Goal: Complete application form: Complete application form

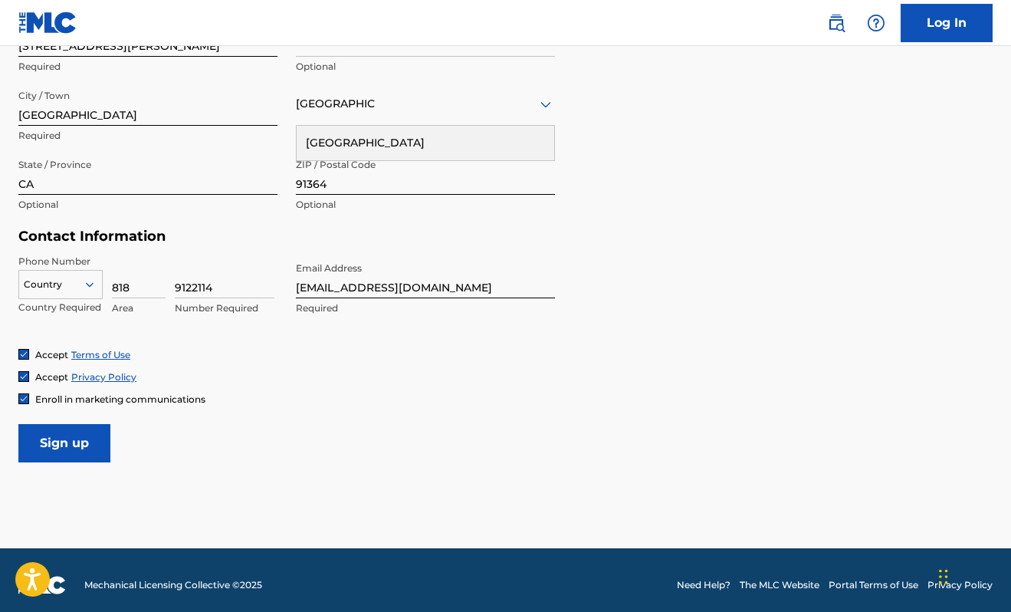
scroll to position [587, 0]
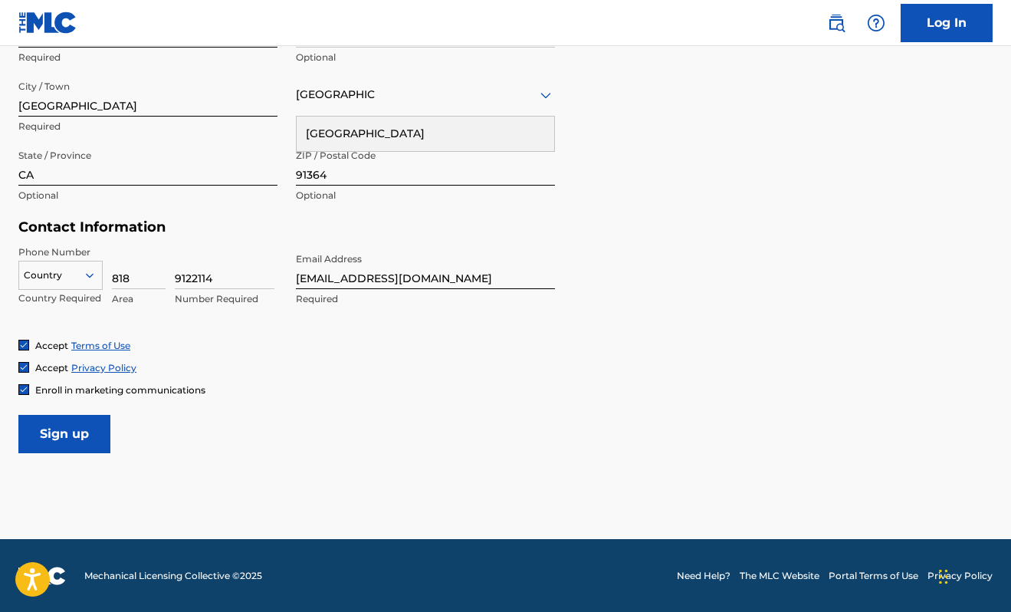
click at [95, 437] on input "Sign up" at bounding box center [64, 434] width 92 height 38
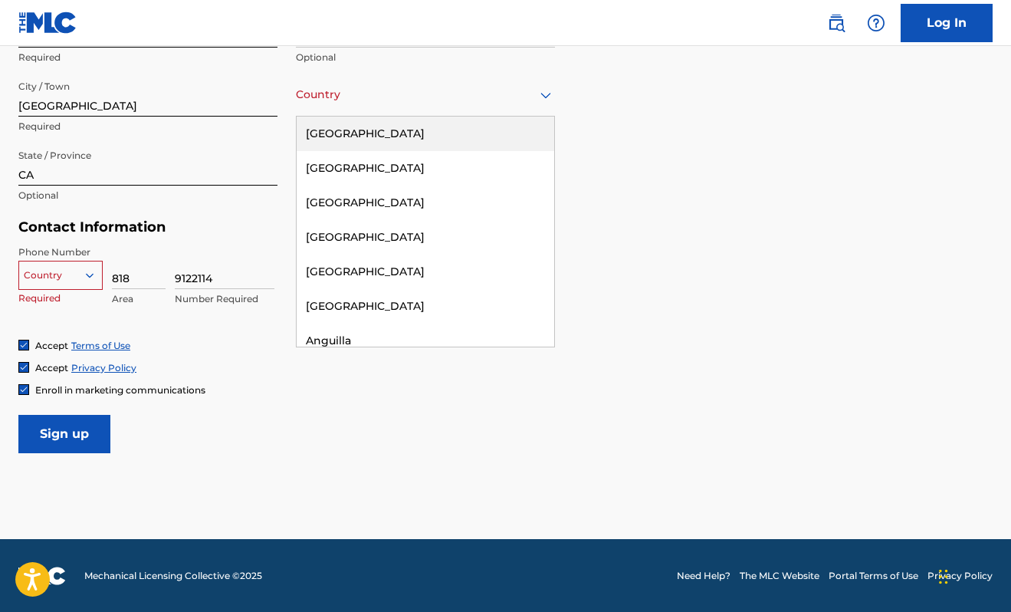
click at [445, 99] on div "[GEOGRAPHIC_DATA]" at bounding box center [425, 94] width 259 height 19
click at [411, 130] on div "[GEOGRAPHIC_DATA]" at bounding box center [426, 134] width 258 height 35
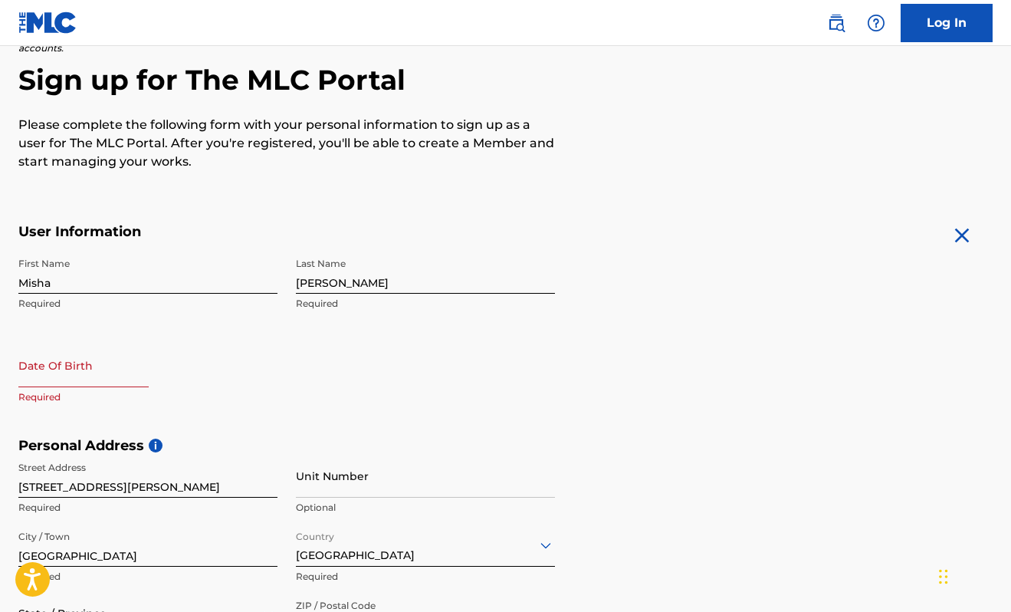
scroll to position [322, 0]
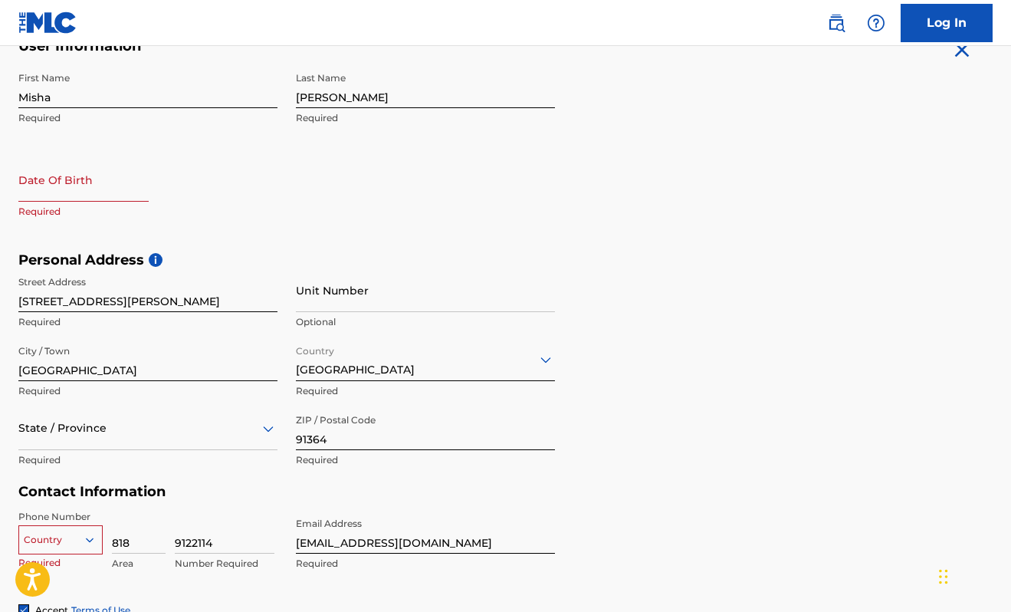
select select "7"
select select "2025"
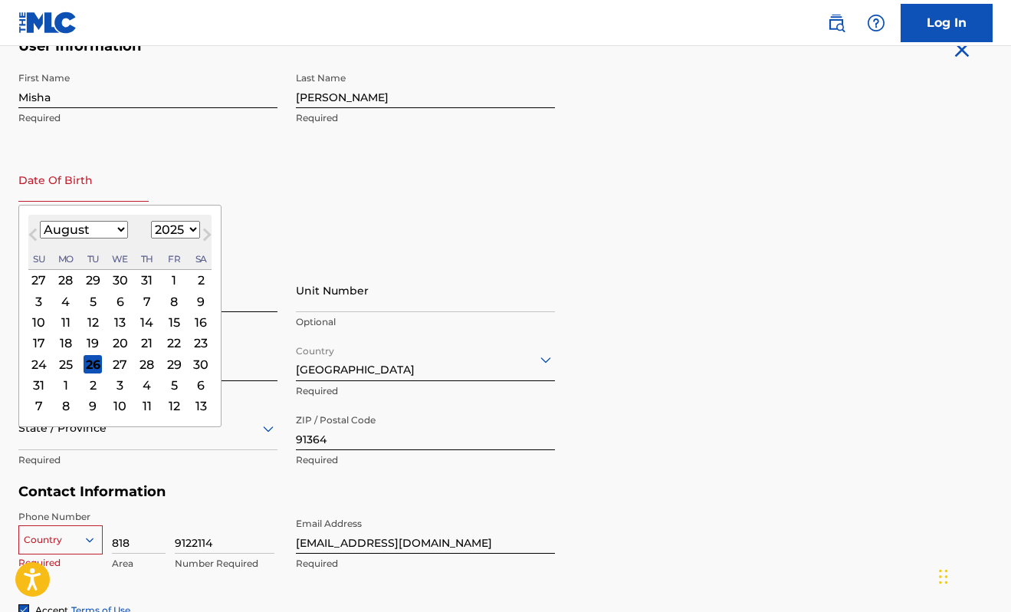
click at [104, 187] on input "text" at bounding box center [83, 180] width 130 height 44
click at [114, 226] on select "January February March April May June July August September October November De…" at bounding box center [84, 230] width 88 height 18
click at [40, 221] on select "January February March April May June July August September October November De…" at bounding box center [84, 230] width 88 height 18
click at [114, 226] on select "January February March April May June July August September October November De…" at bounding box center [84, 230] width 88 height 18
select select "11"
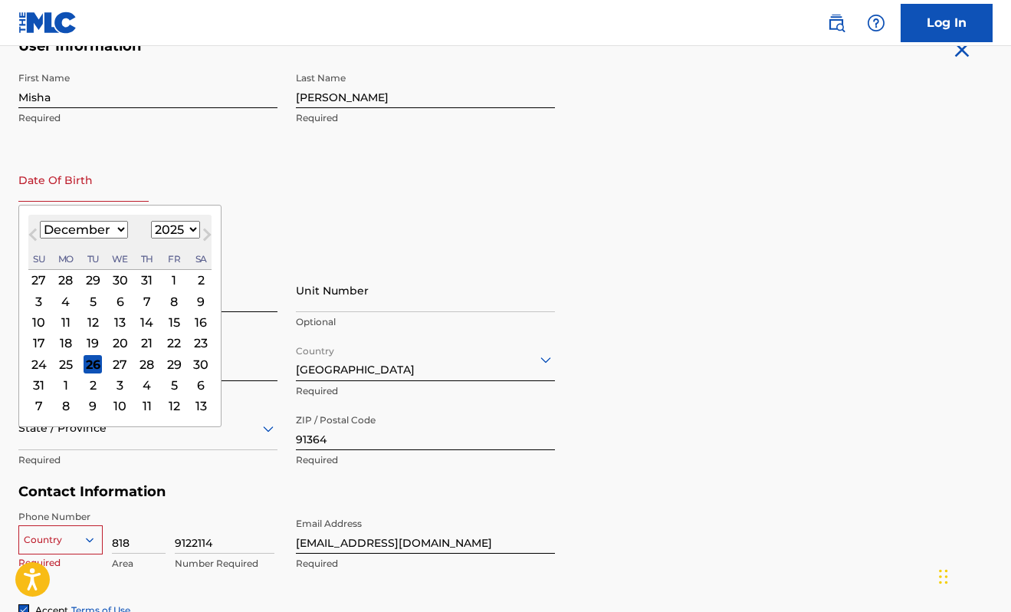
click at [40, 221] on select "January February March April May June July August September October November De…" at bounding box center [84, 230] width 88 height 18
click at [188, 231] on select "1899 1900 1901 1902 1903 1904 1905 1906 1907 1908 1909 1910 1911 1912 1913 1914…" at bounding box center [175, 230] width 49 height 18
select select "1943"
click at [151, 221] on select "1899 1900 1901 1902 1903 1904 1905 1906 1907 1908 1909 1910 1911 1912 1913 1914…" at bounding box center [175, 230] width 49 height 18
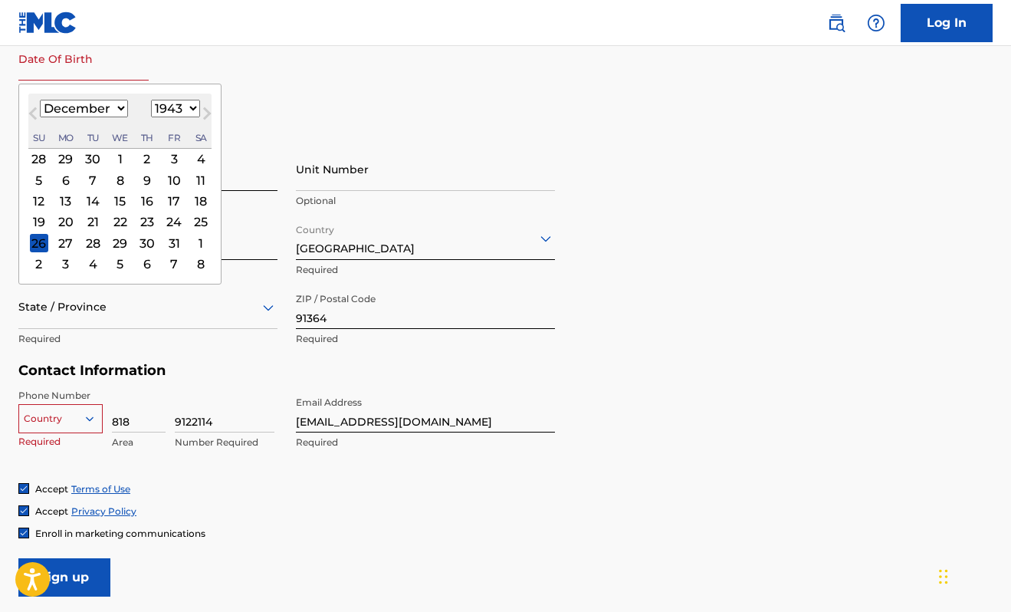
scroll to position [587, 0]
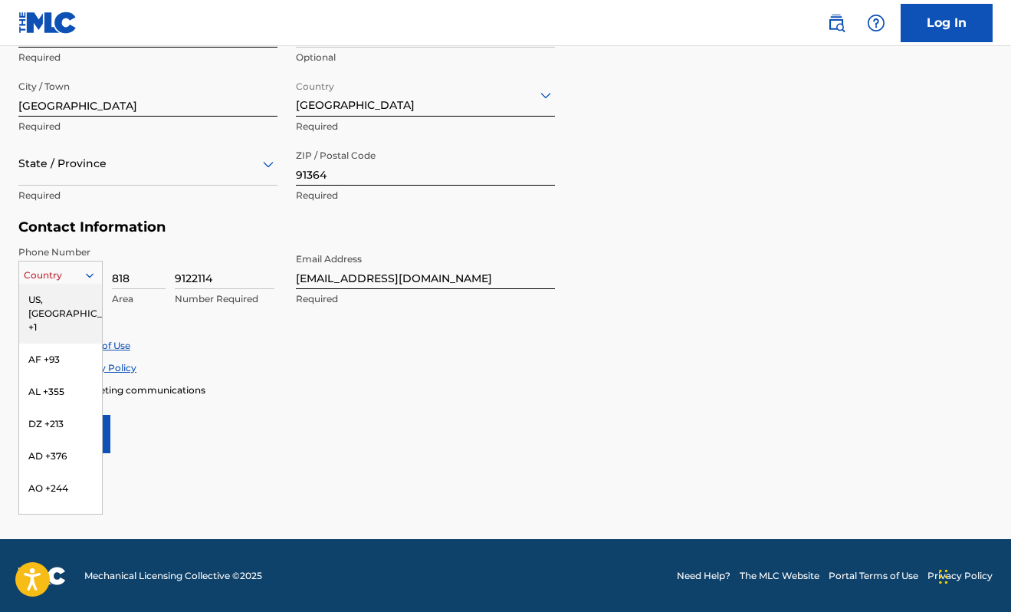
click at [93, 278] on icon at bounding box center [90, 275] width 14 height 14
click at [84, 295] on div "US, [GEOGRAPHIC_DATA] +1" at bounding box center [60, 314] width 83 height 60
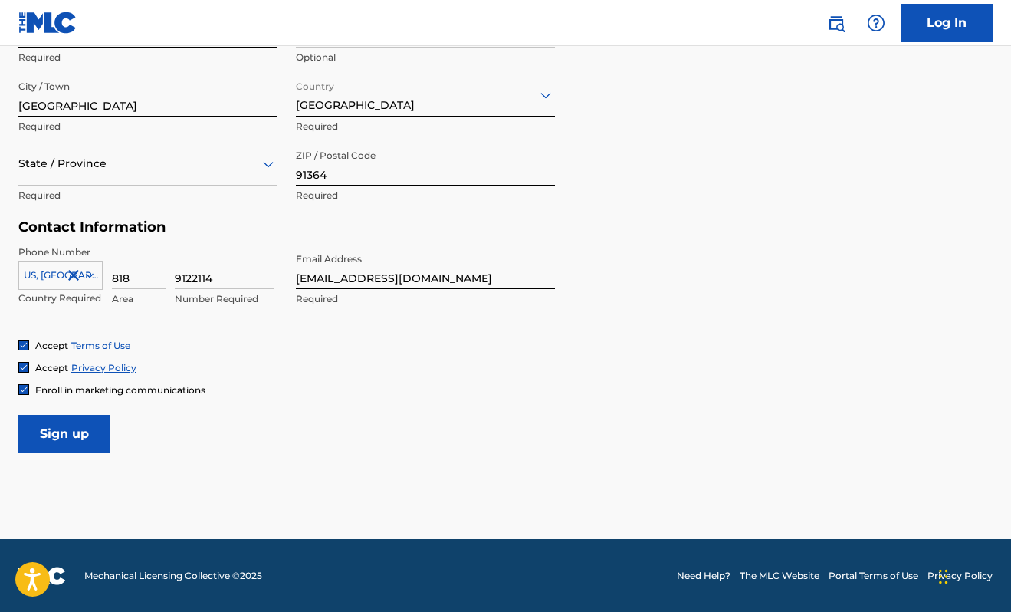
click at [79, 425] on input "Sign up" at bounding box center [64, 434] width 92 height 38
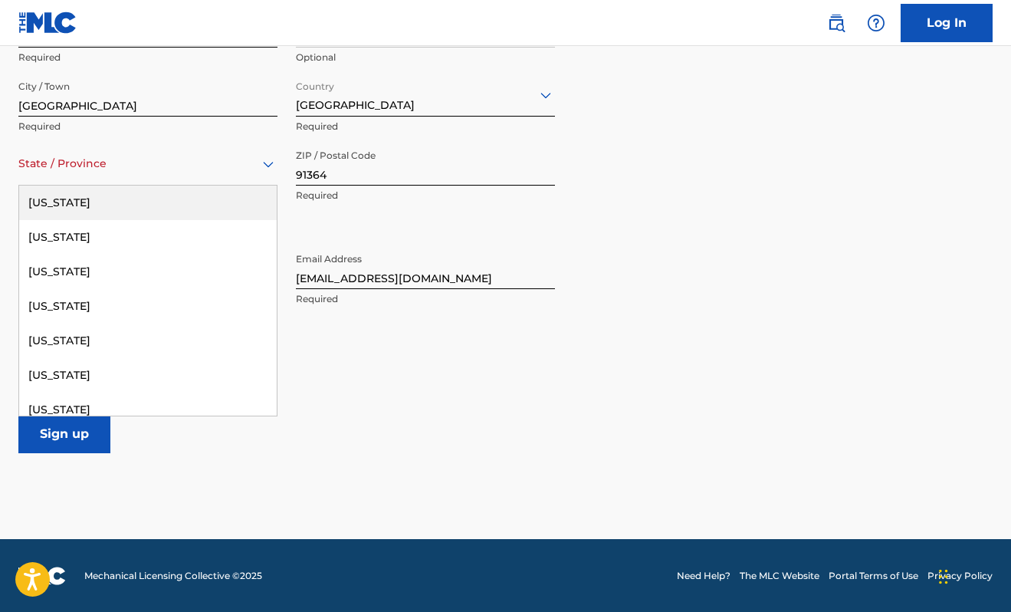
click at [123, 165] on div at bounding box center [147, 163] width 259 height 19
type input "[US_STATE]"
type input "[GEOGRAPHIC_DATA]"
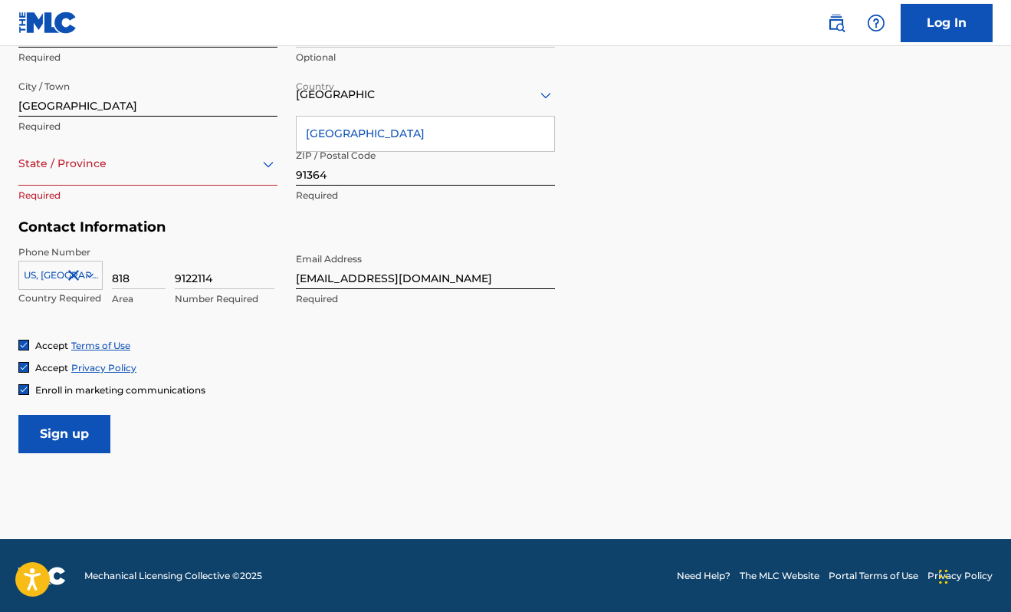
click at [71, 420] on input "Sign up" at bounding box center [64, 434] width 92 height 38
click at [89, 162] on div at bounding box center [147, 163] width 259 height 19
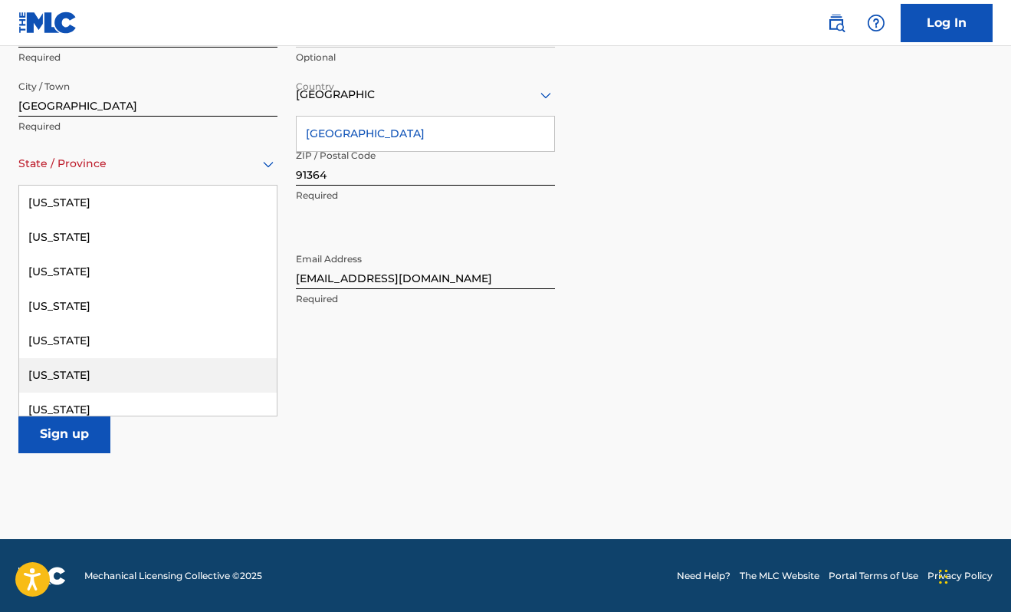
click at [52, 376] on div "[US_STATE]" at bounding box center [148, 375] width 258 height 35
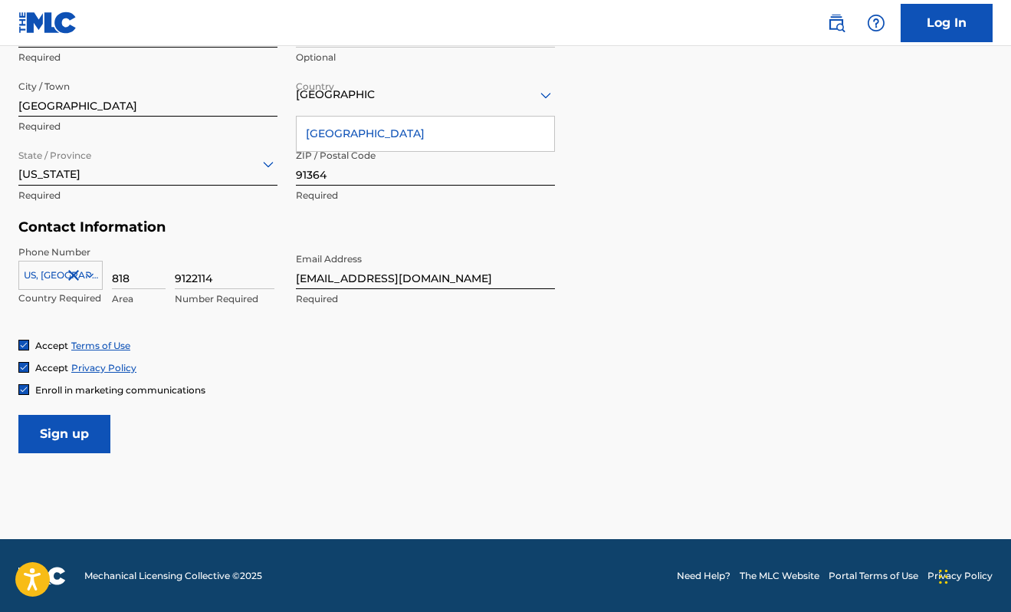
click at [64, 435] on input "Sign up" at bounding box center [64, 434] width 92 height 38
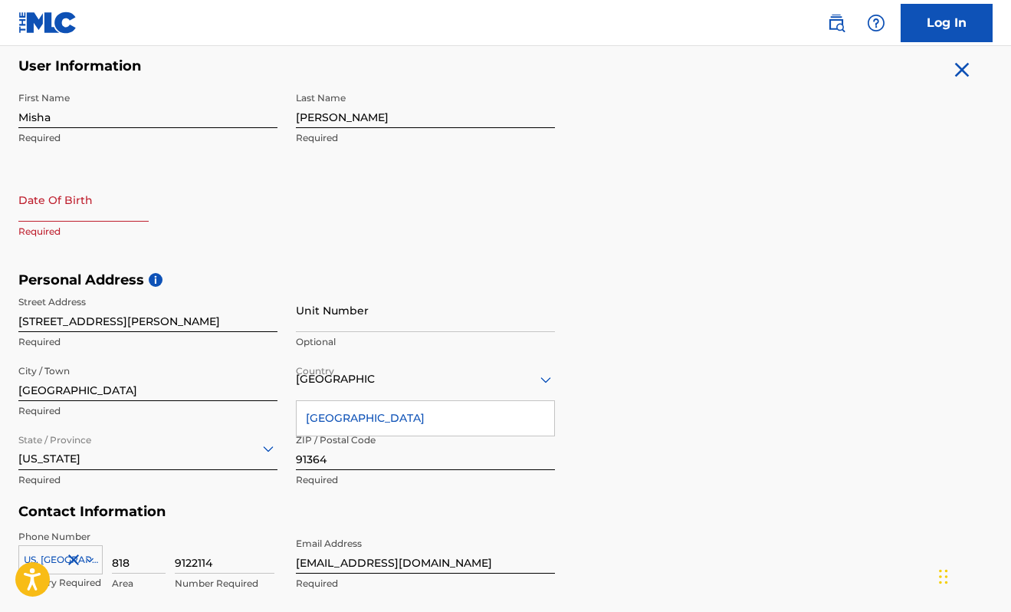
scroll to position [296, 0]
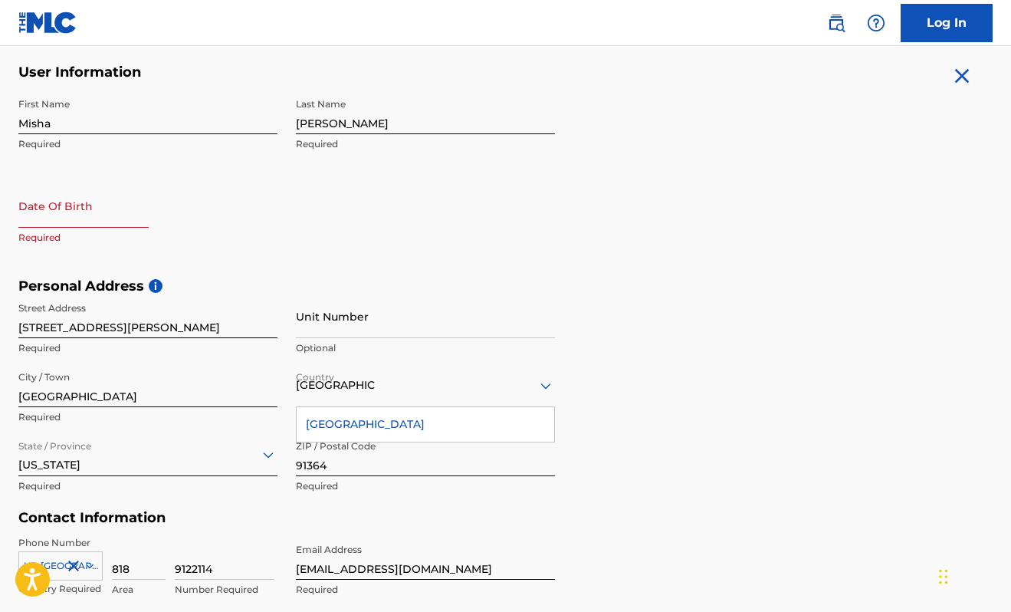
click at [77, 211] on input "text" at bounding box center [83, 206] width 130 height 44
select select "7"
select select "2025"
click at [117, 169] on div "First Name Misha Required Last Name Segal Required Date Of Birth Required" at bounding box center [286, 183] width 537 height 187
click at [121, 209] on input "text" at bounding box center [83, 206] width 130 height 44
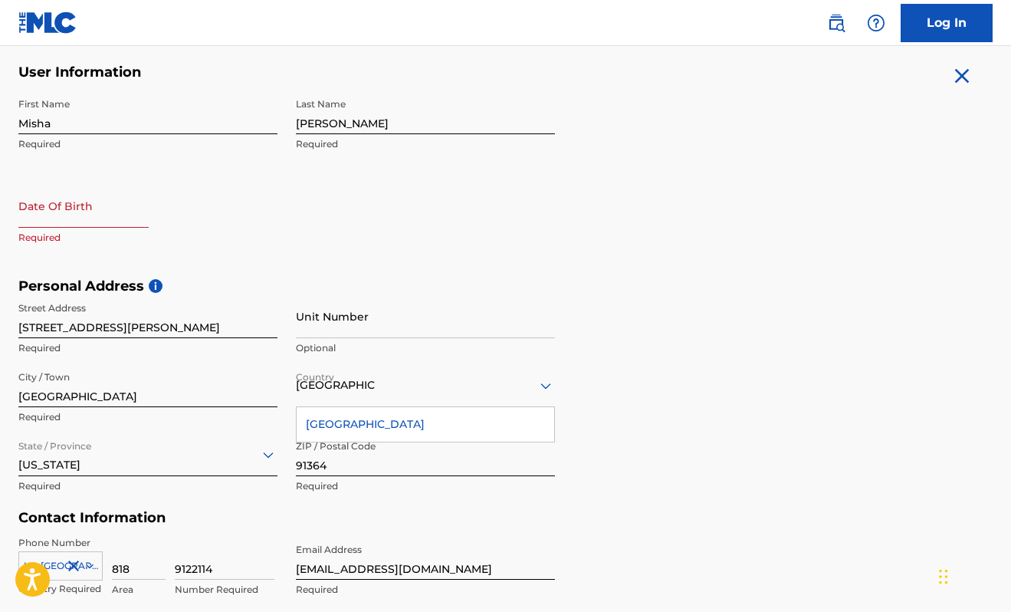
select select "7"
select select "2025"
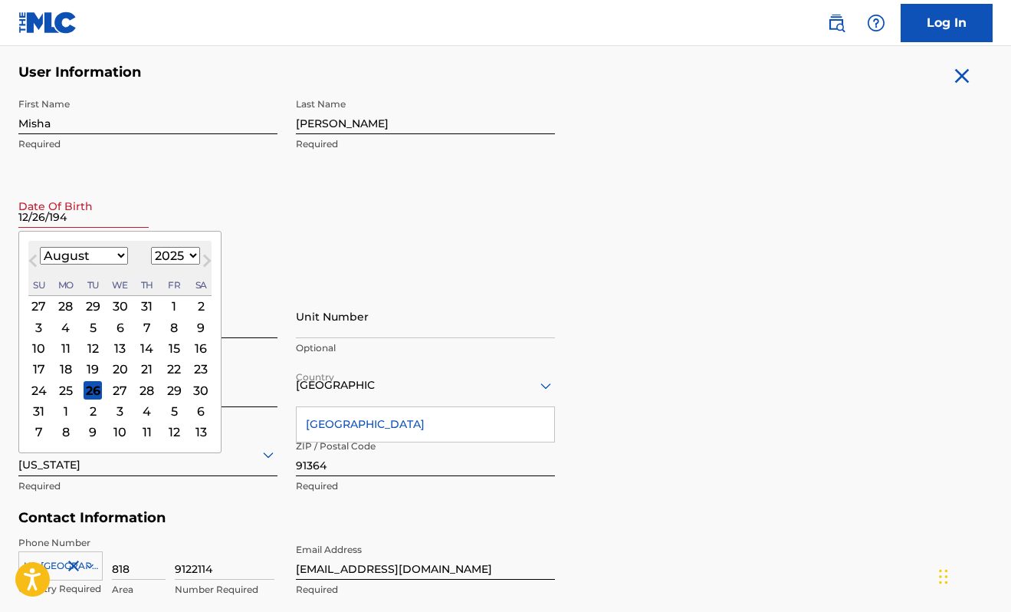
type input "12/26/1943"
click at [109, 213] on input "12/26/1943" at bounding box center [83, 206] width 130 height 44
drag, startPoint x: 105, startPoint y: 214, endPoint x: 2, endPoint y: 207, distance: 103.0
click at [2, 207] on div "The MLC uses identity verification before a user is registered to comply with K…" at bounding box center [505, 298] width 1011 height 889
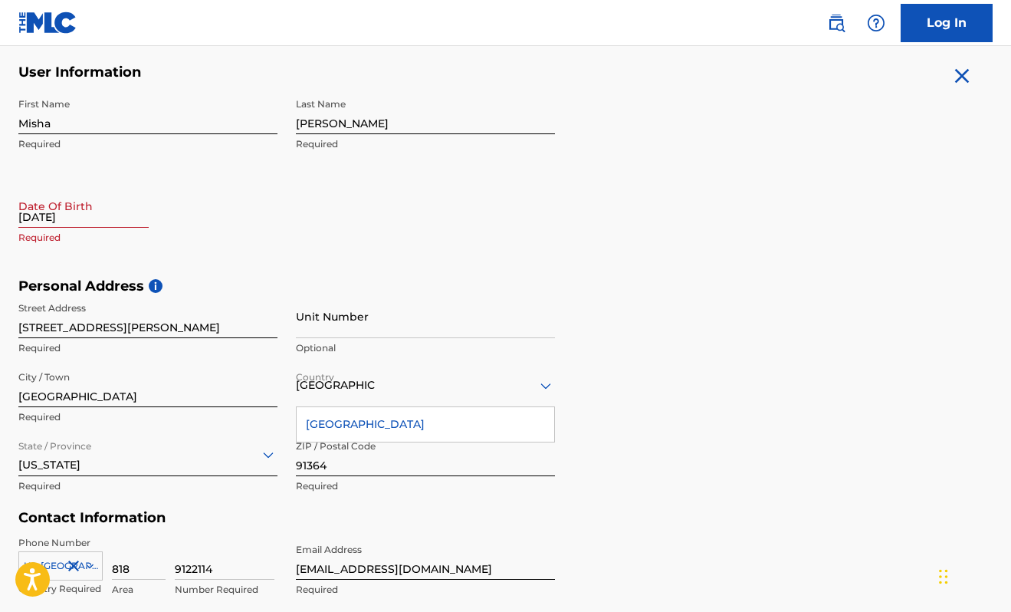
click at [337, 222] on div "First Name Misha Required Last Name Segal Required Date Of Birth 12/26/1943 Req…" at bounding box center [286, 183] width 537 height 187
click at [125, 219] on input "12/26/1943" at bounding box center [83, 206] width 130 height 44
select select "7"
select select "2025"
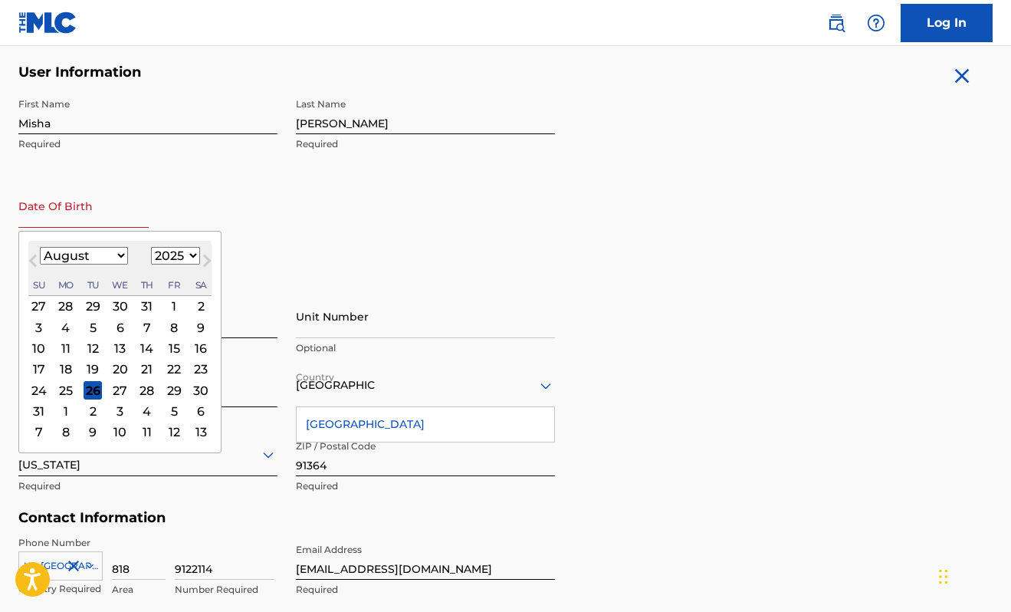
type input "v"
click at [289, 235] on div "First Name Misha Required Last Name Segal Required Date Of Birth v Previous Mon…" at bounding box center [286, 183] width 537 height 187
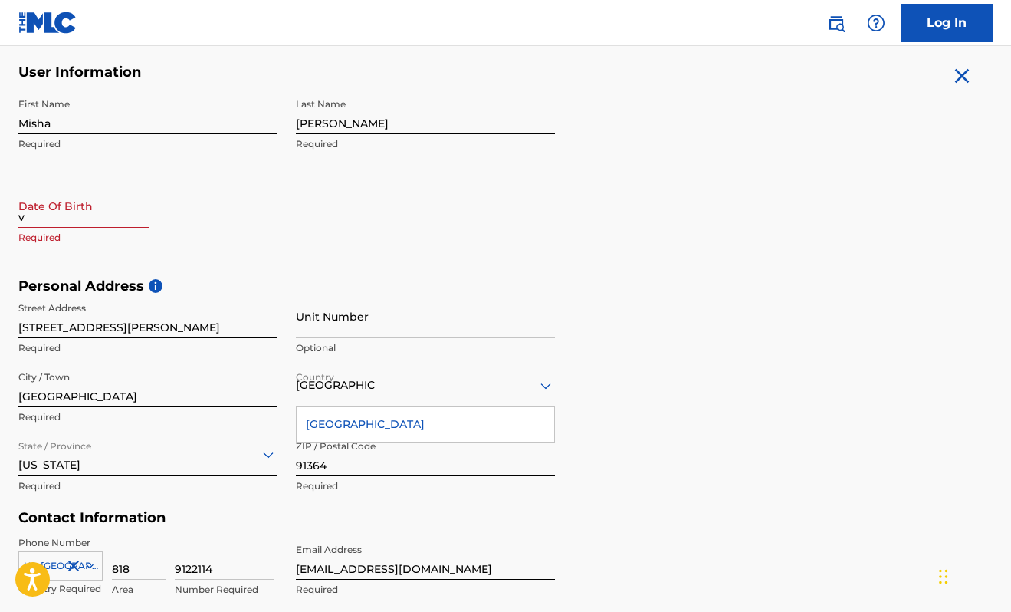
click at [113, 216] on input "v" at bounding box center [83, 206] width 130 height 44
select select "7"
select select "2025"
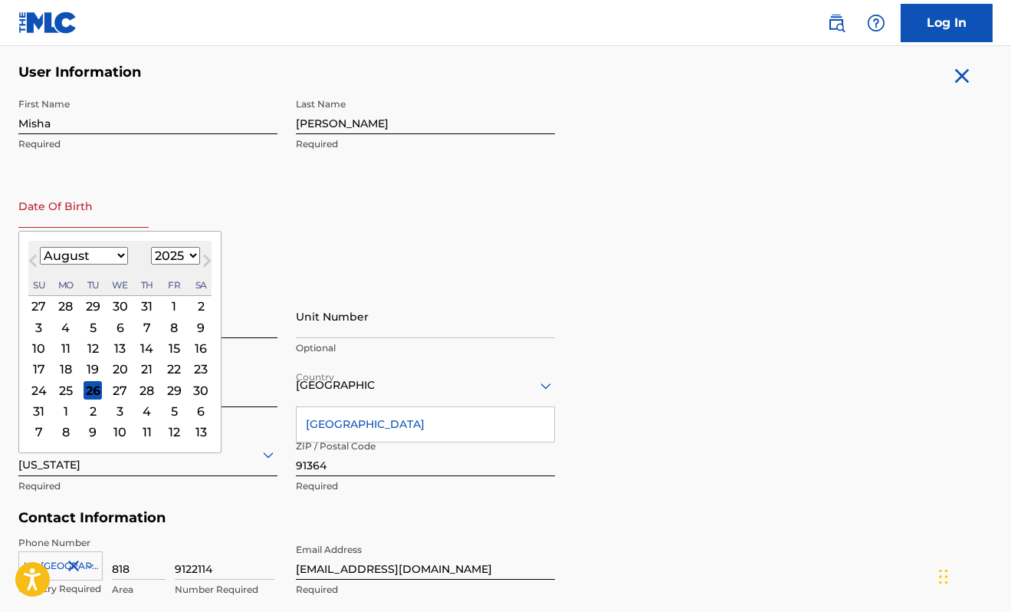
paste input "12/26/1943"
click at [102, 218] on input "12/26/1943" at bounding box center [83, 206] width 130 height 44
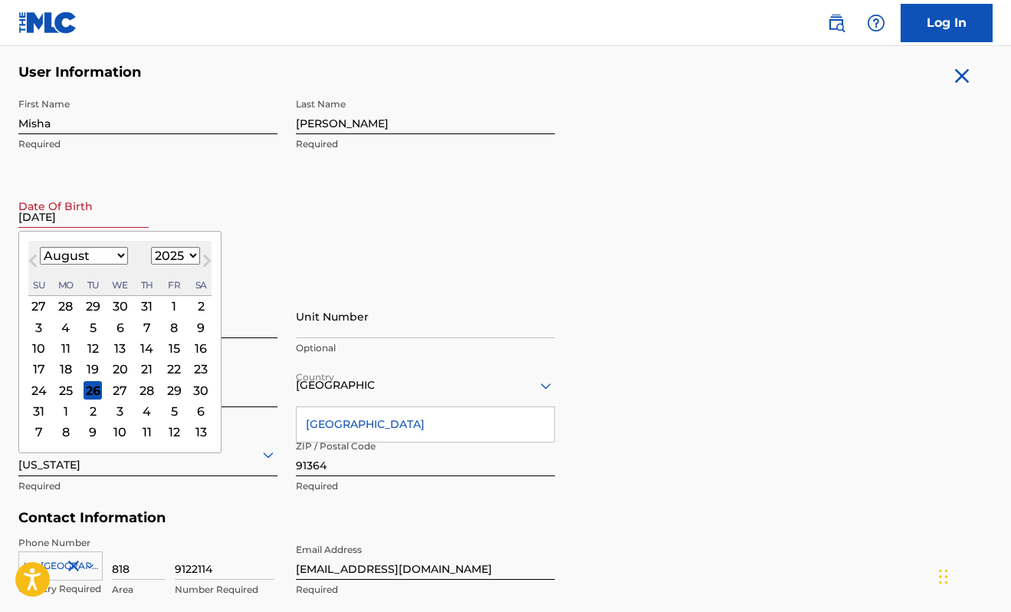
click at [102, 218] on input "12/26/1943" at bounding box center [83, 206] width 130 height 44
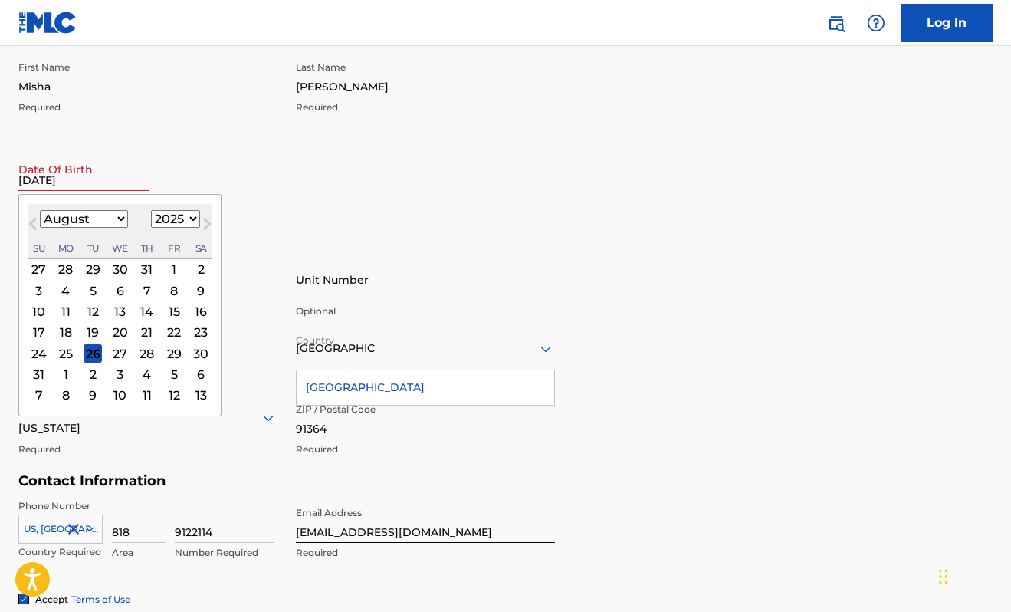
type input "August 26 2025"
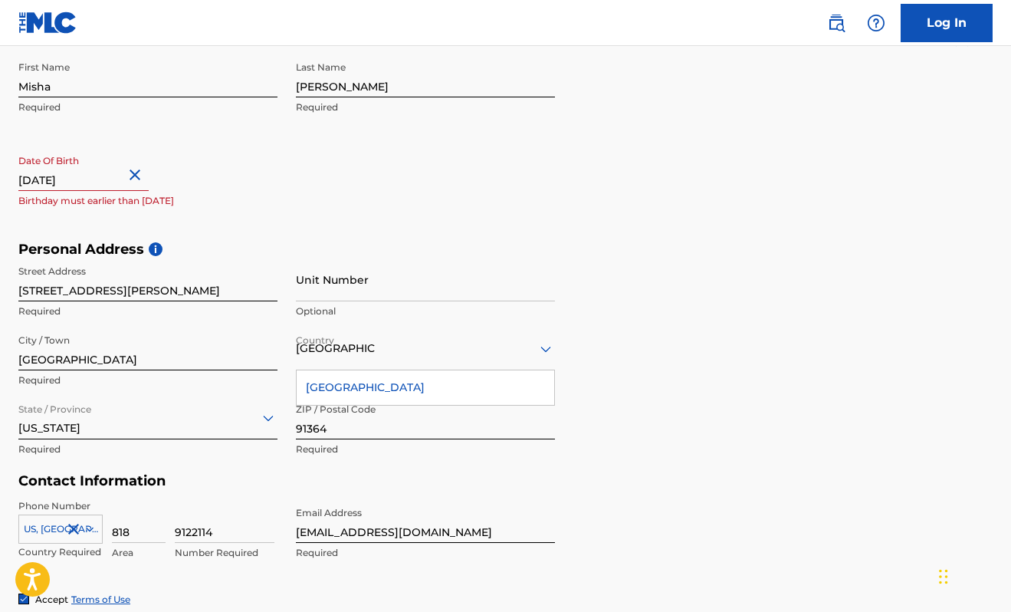
click at [44, 179] on input "August 26 2025" at bounding box center [83, 169] width 130 height 44
select select "7"
select select "2025"
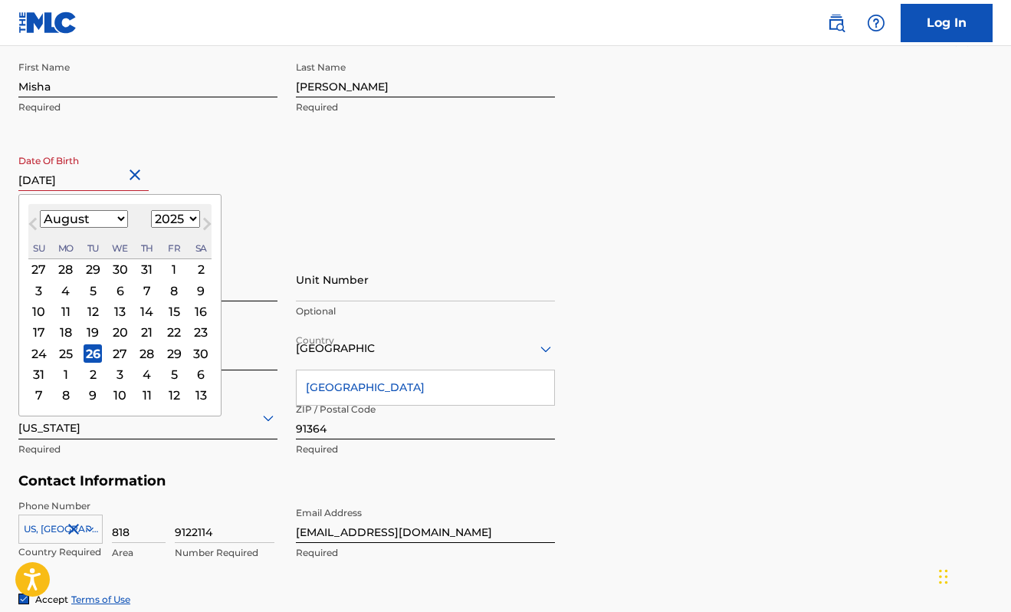
click at [44, 179] on input "August 26 2025" at bounding box center [83, 169] width 130 height 44
type input "D 26 2025"
select select "11"
click at [107, 181] on input "December 26 2025" at bounding box center [83, 169] width 130 height 44
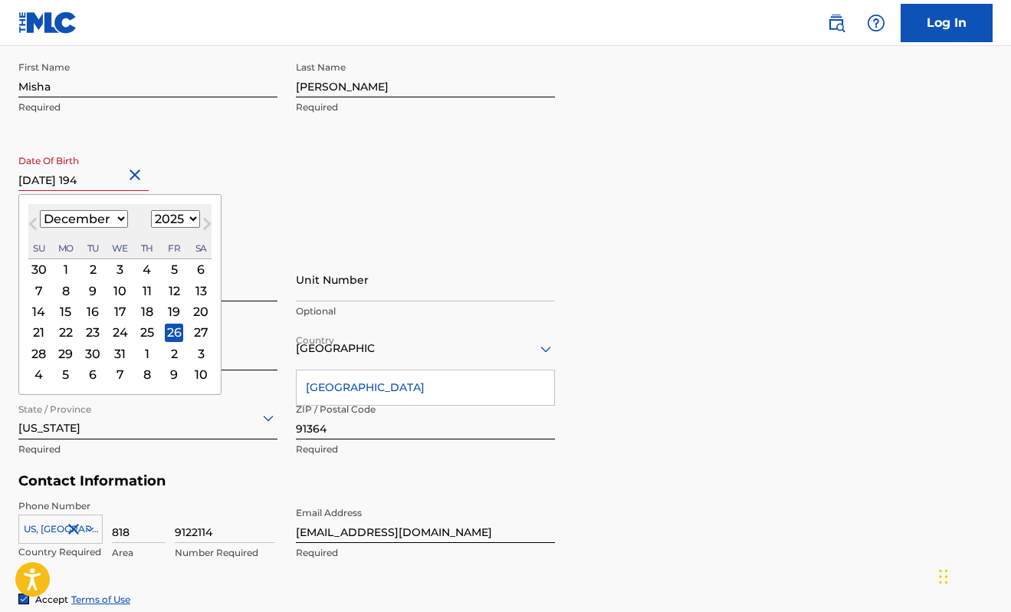
type input "December 26 1943"
select select "1943"
type input "December 26 1943"
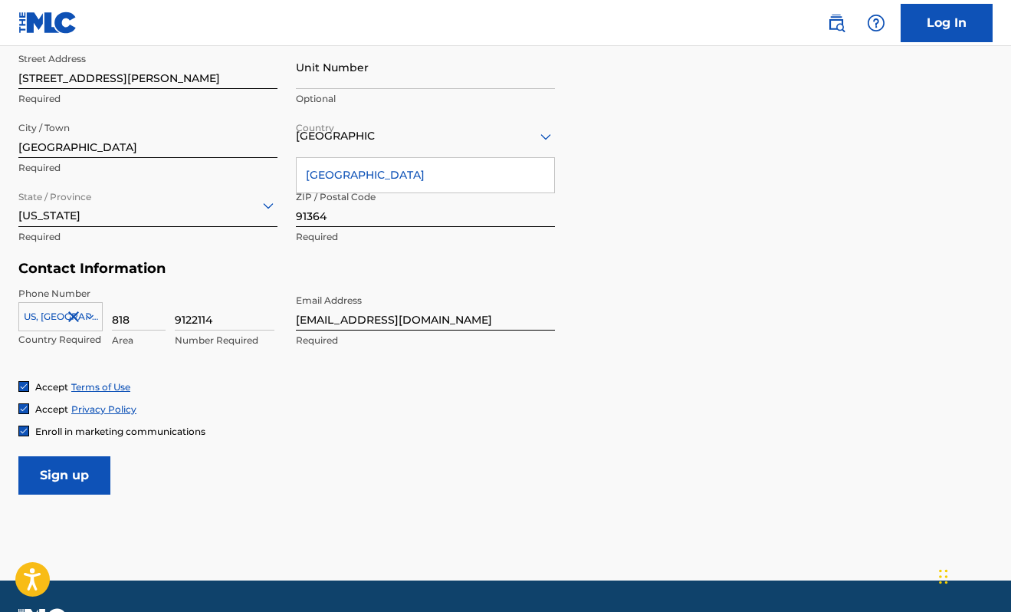
scroll to position [587, 0]
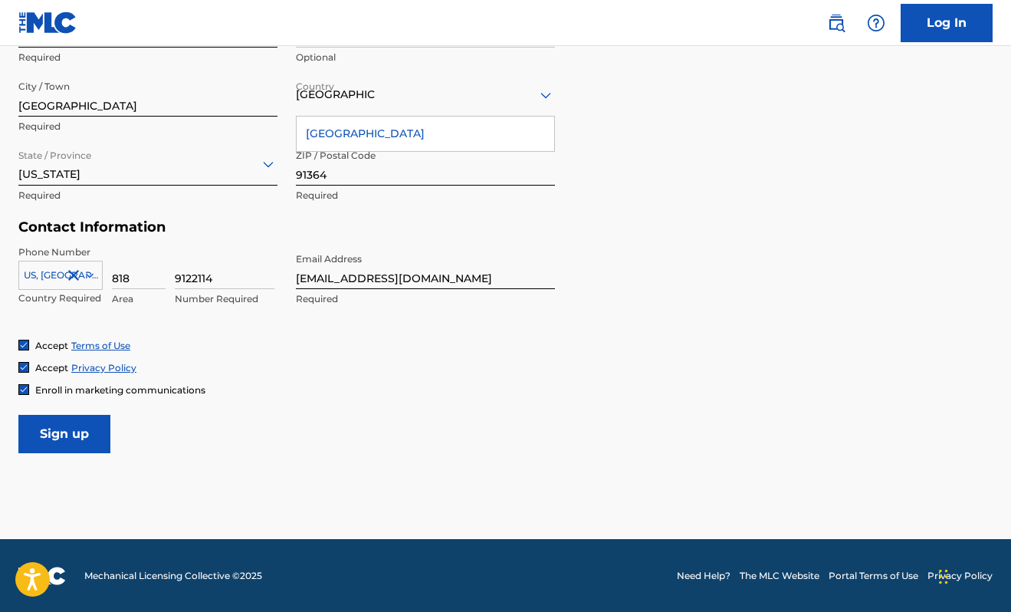
click at [79, 426] on input "Sign up" at bounding box center [64, 434] width 92 height 38
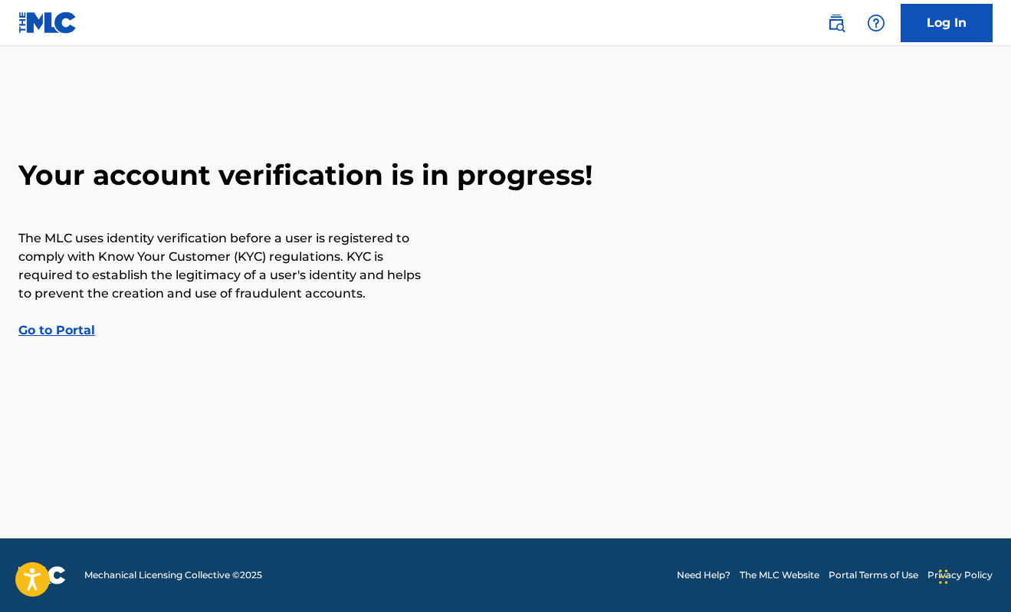
click at [83, 334] on link "Go to Portal" at bounding box center [56, 330] width 77 height 15
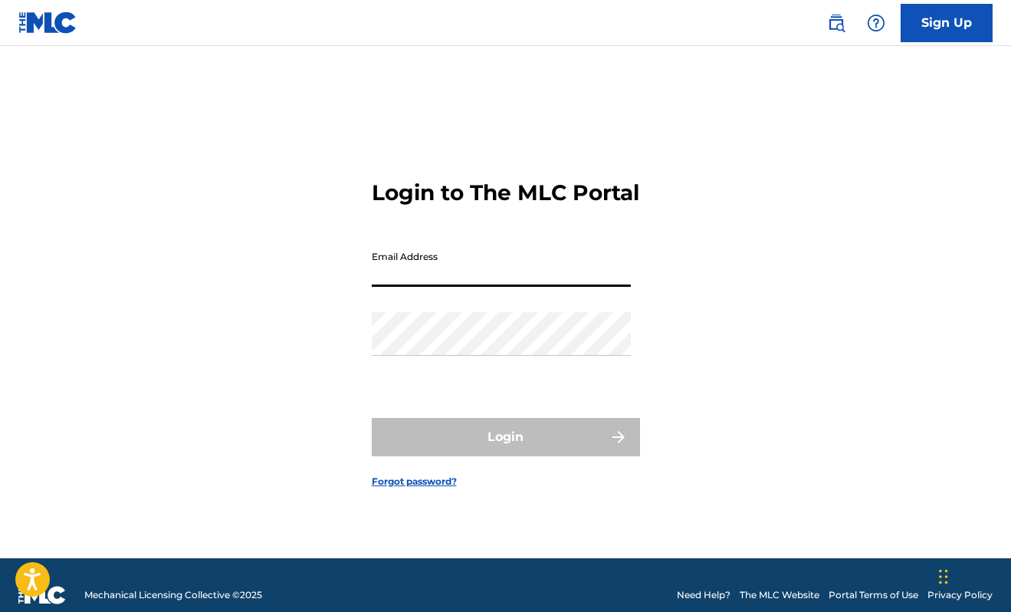
click at [413, 282] on input "Email Address" at bounding box center [501, 265] width 259 height 44
type input "[EMAIL_ADDRESS][DOMAIN_NAME]"
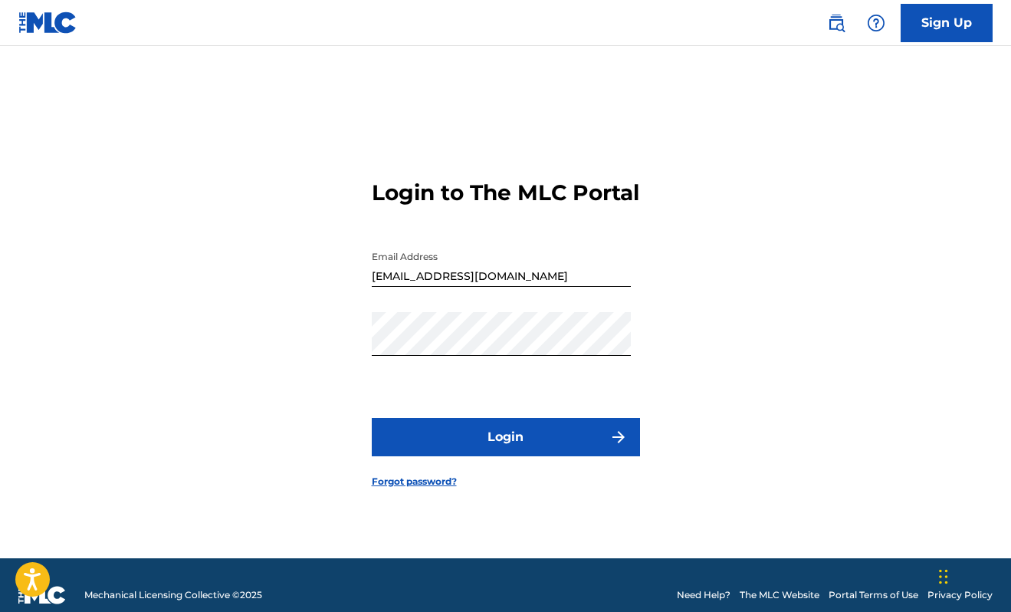
click at [525, 456] on button "Login" at bounding box center [506, 437] width 268 height 38
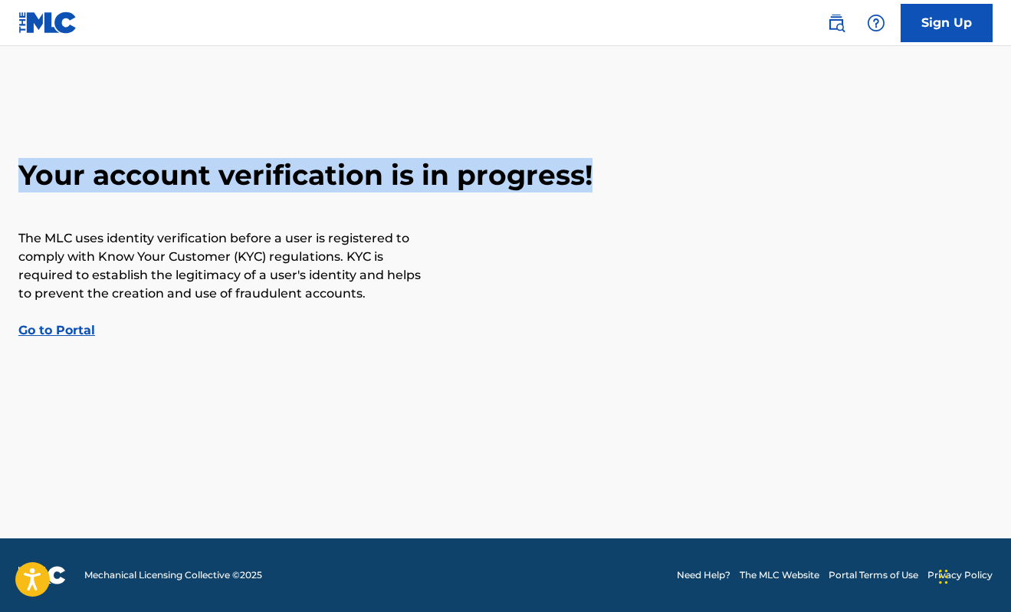
drag, startPoint x: 591, startPoint y: 175, endPoint x: 0, endPoint y: 156, distance: 591.4
click at [0, 156] on main "Your account verification is in progress! The MLC uses identity verification be…" at bounding box center [505, 292] width 1011 height 492
copy h2 "Your account verification is in progress!"
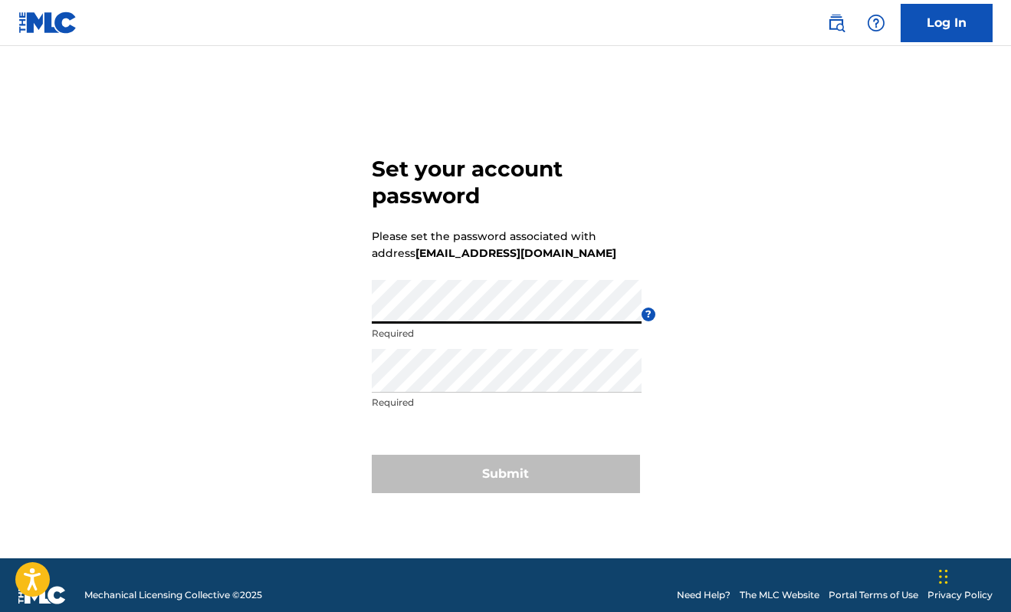
click at [358, 314] on div "Set your account password Please set the password associated with address [EMAI…" at bounding box center [505, 321] width 1011 height 474
click at [372, 312] on div "Set your account password Please set the password associated with address [EMAI…" at bounding box center [505, 321] width 1011 height 474
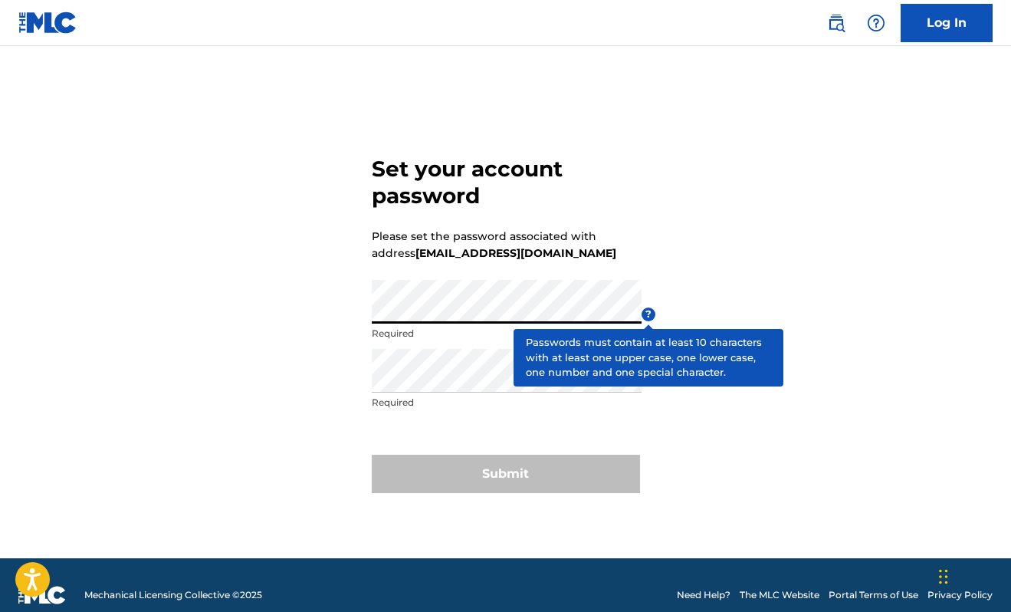
click at [647, 311] on span "?" at bounding box center [649, 314] width 14 height 14
click at [649, 314] on span "?" at bounding box center [649, 314] width 14 height 14
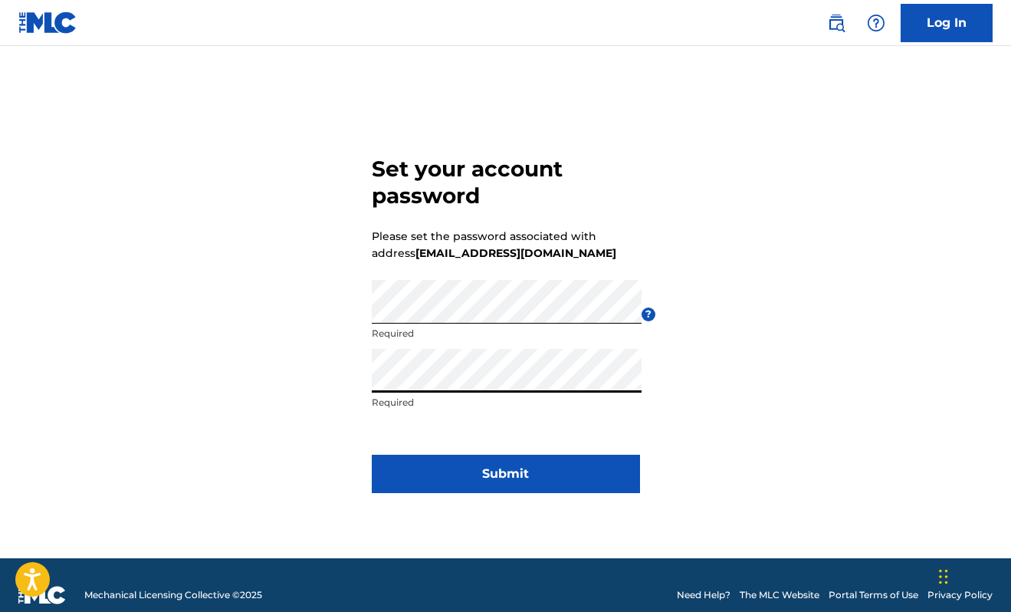
click at [470, 466] on button "Submit" at bounding box center [506, 474] width 268 height 38
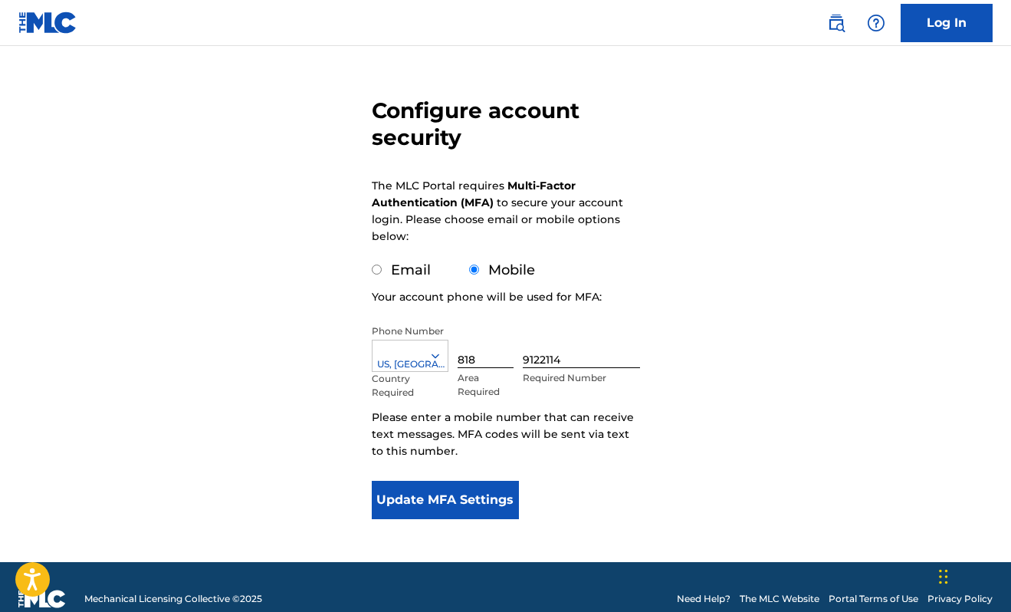
scroll to position [126, 0]
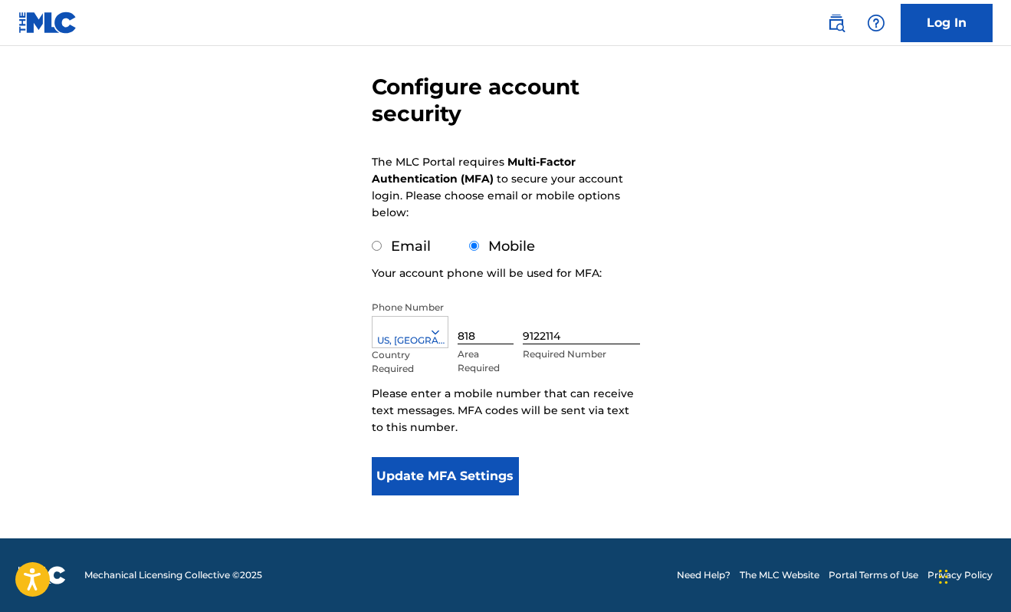
click at [495, 474] on button "Update MFA Settings" at bounding box center [446, 476] width 148 height 38
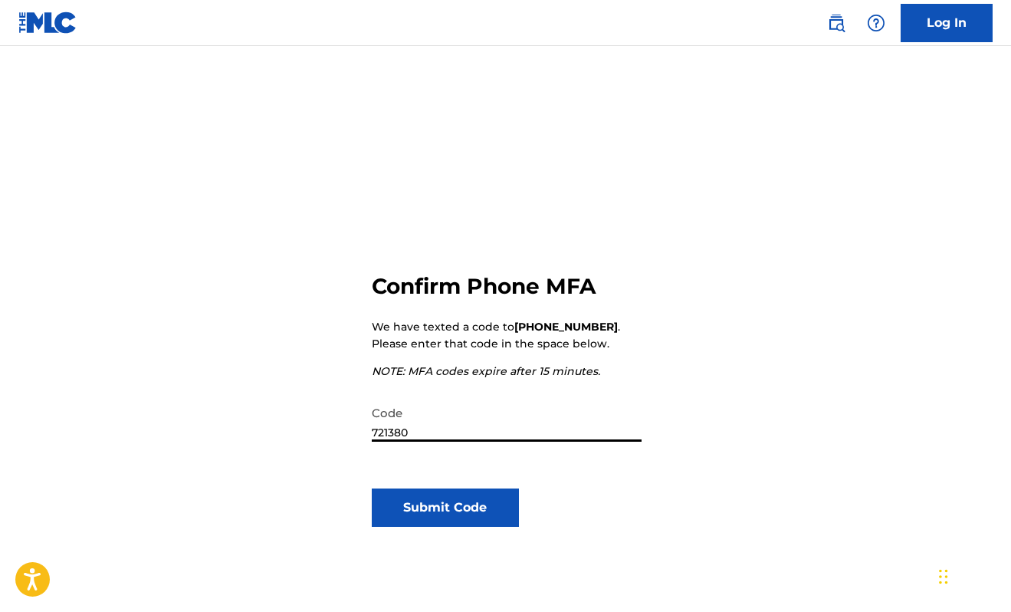
type input "721380"
click at [462, 517] on button "Submit Code" at bounding box center [446, 507] width 148 height 38
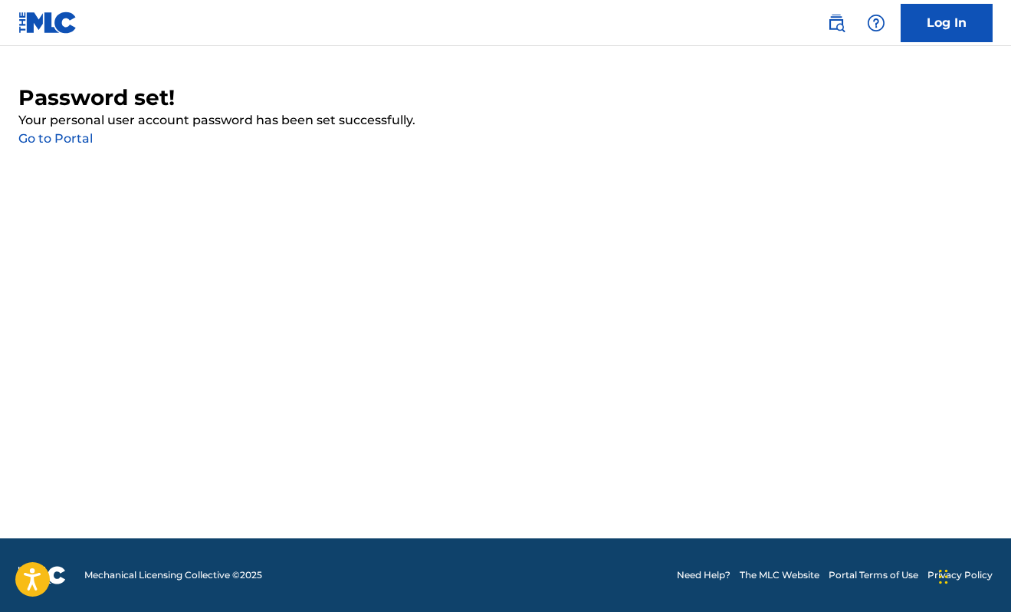
click at [86, 140] on link "Go to Portal" at bounding box center [55, 138] width 74 height 15
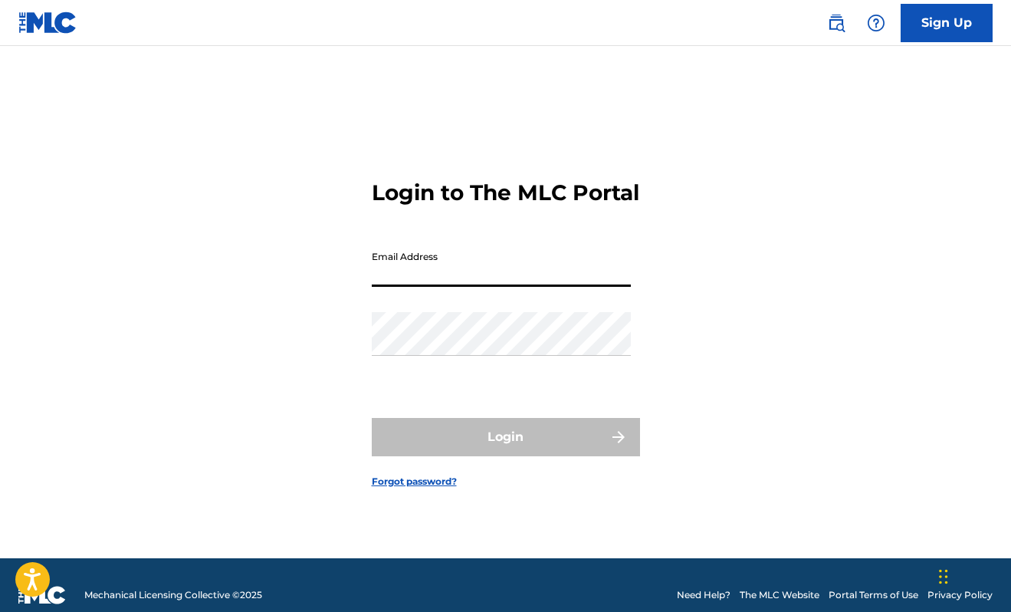
click at [410, 284] on input "Email Address" at bounding box center [501, 265] width 259 height 44
type input "[EMAIL_ADDRESS][DOMAIN_NAME]"
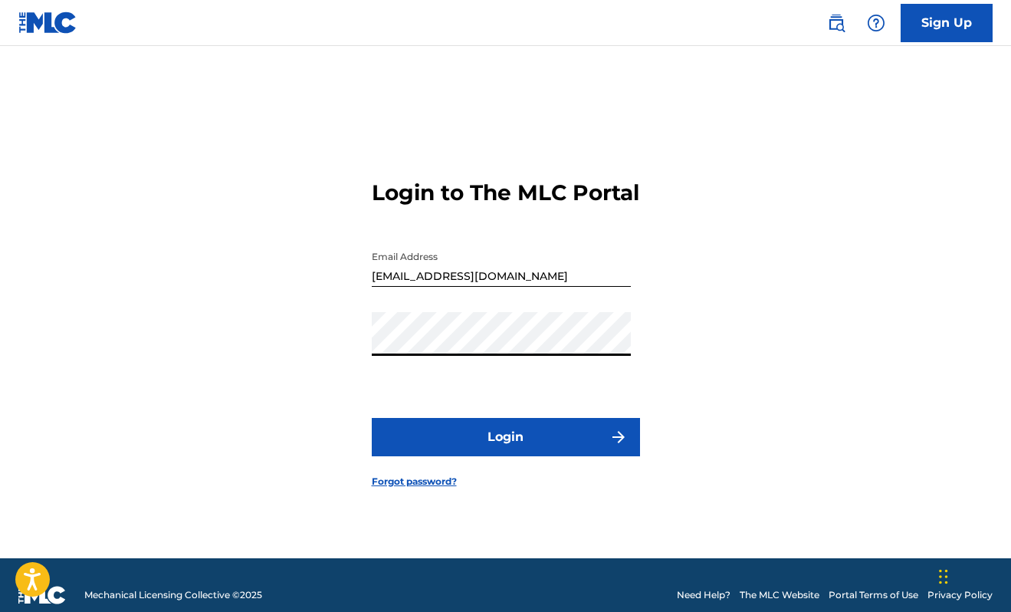
click at [521, 448] on button "Login" at bounding box center [506, 437] width 268 height 38
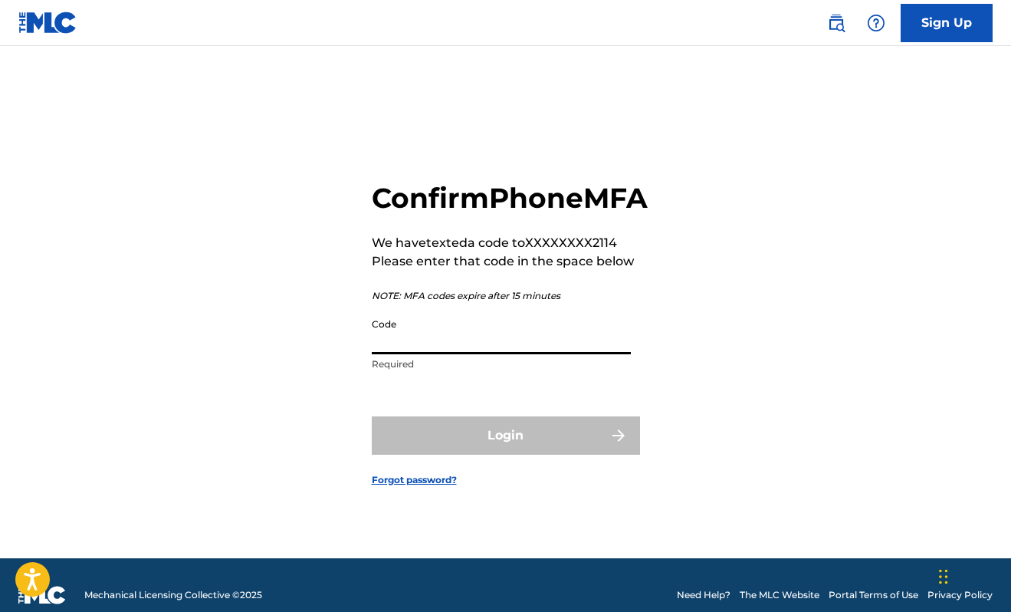
click at [504, 353] on input "Code" at bounding box center [501, 333] width 259 height 44
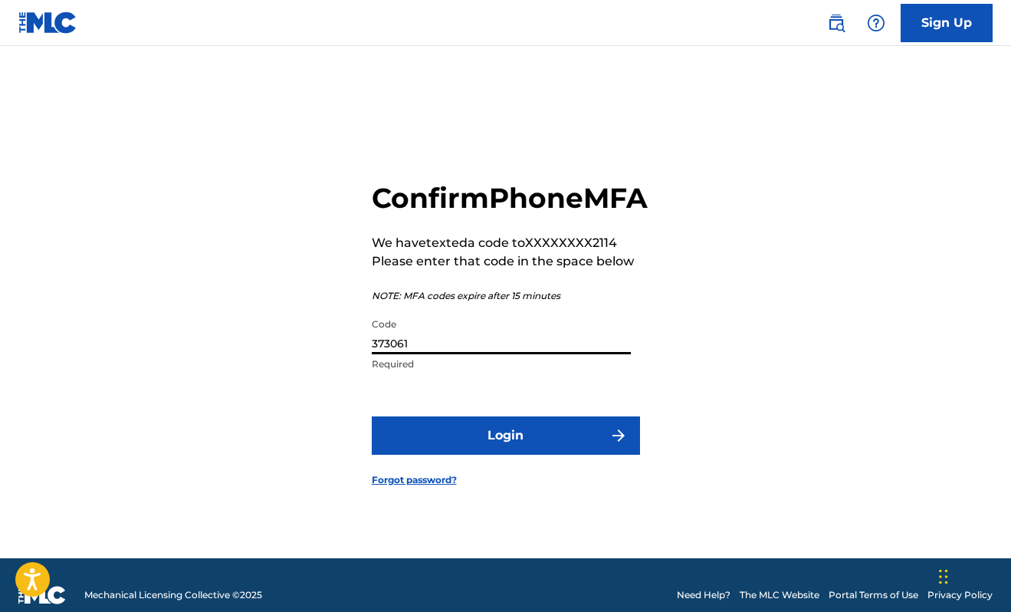
type input "373061"
click at [493, 443] on button "Login" at bounding box center [506, 435] width 268 height 38
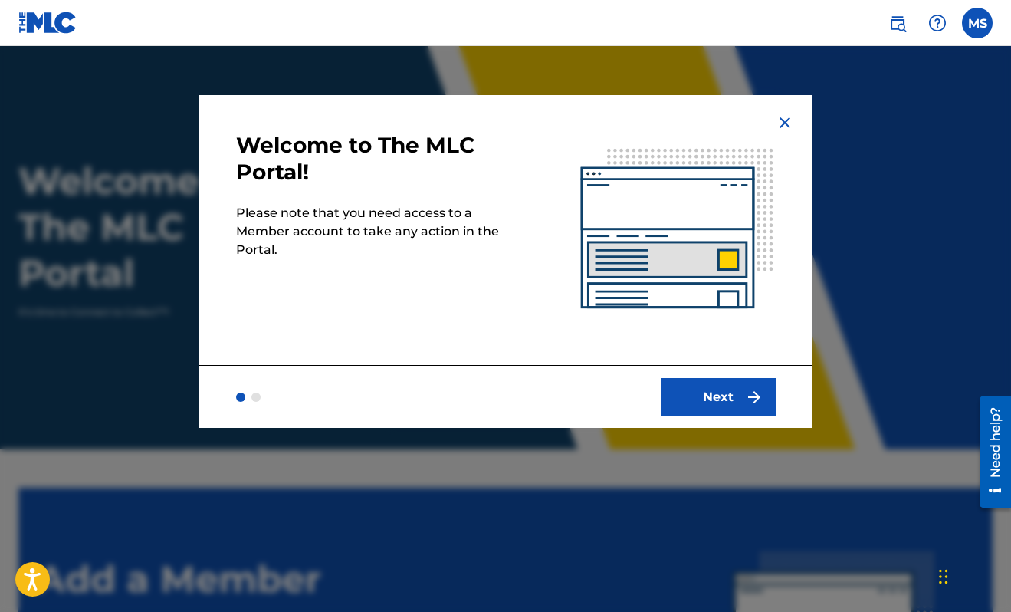
click at [732, 386] on button "Next" at bounding box center [718, 397] width 115 height 38
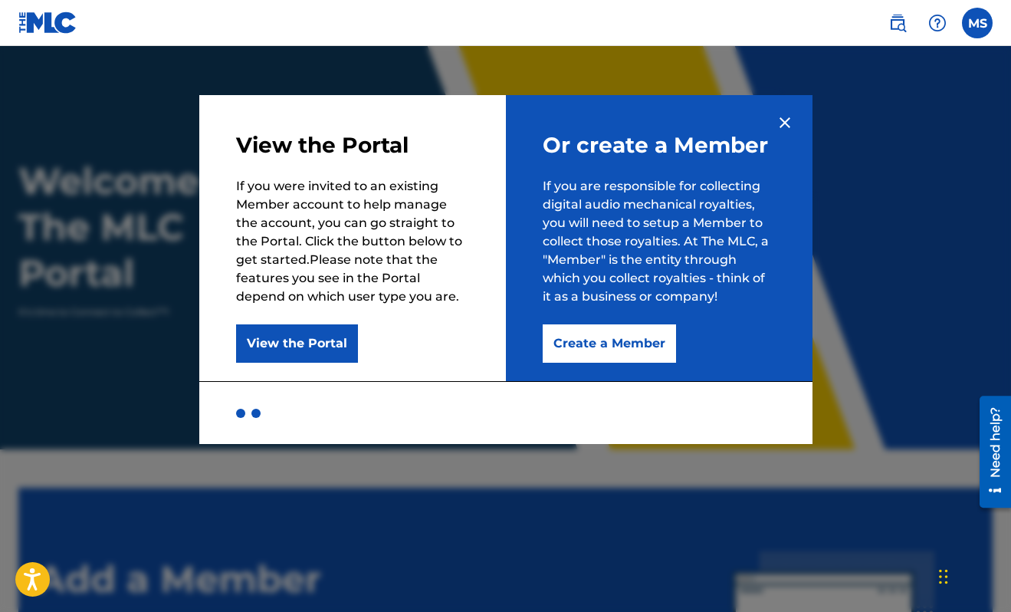
click at [642, 338] on button "Create a Member" at bounding box center [609, 343] width 133 height 38
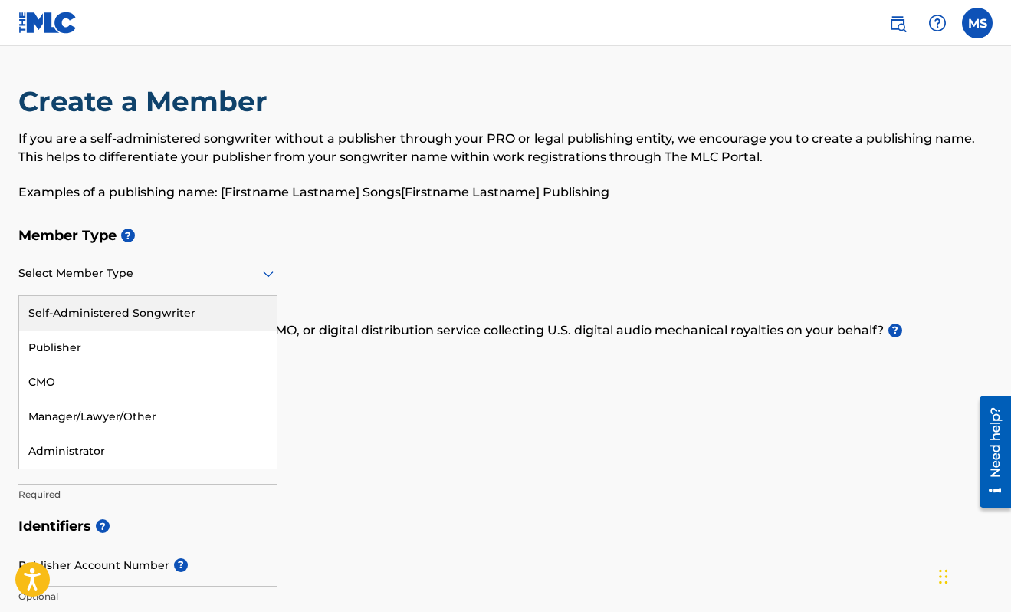
click at [210, 280] on div at bounding box center [147, 273] width 259 height 19
click at [199, 310] on div "Self-Administered Songwriter" at bounding box center [148, 313] width 258 height 35
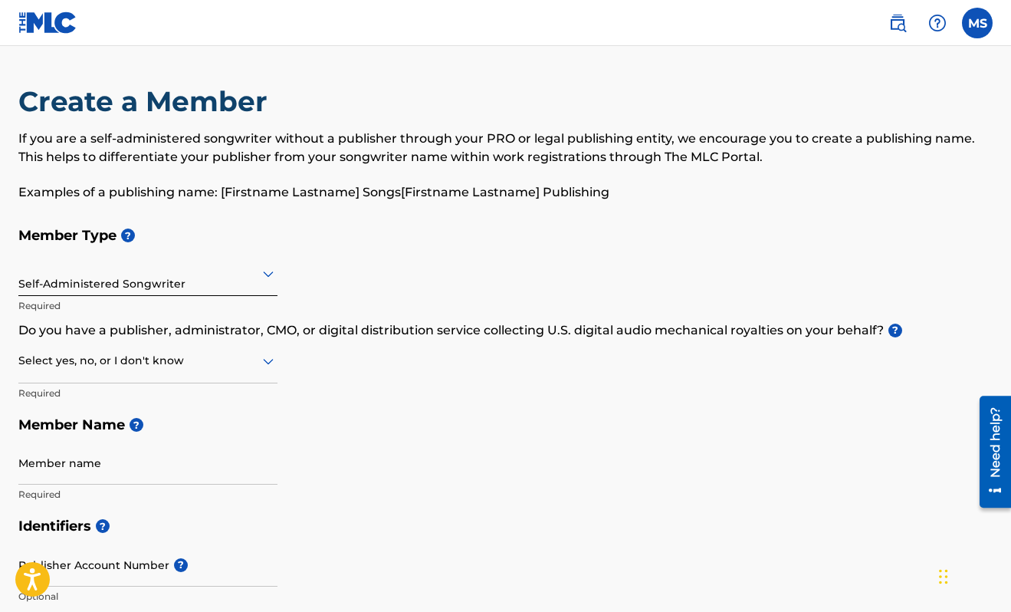
click at [222, 364] on div at bounding box center [147, 360] width 259 height 19
click at [59, 432] on div "No" at bounding box center [148, 435] width 258 height 35
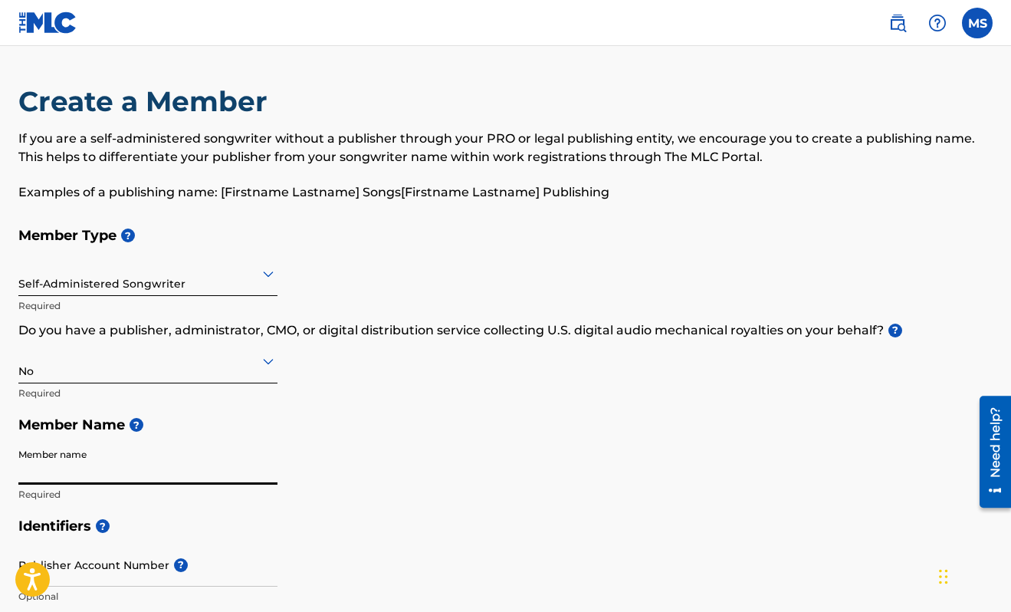
click at [104, 461] on input "Member name" at bounding box center [147, 463] width 259 height 44
type input "[PERSON_NAME]"
type input "[STREET_ADDRESS][PERSON_NAME]"
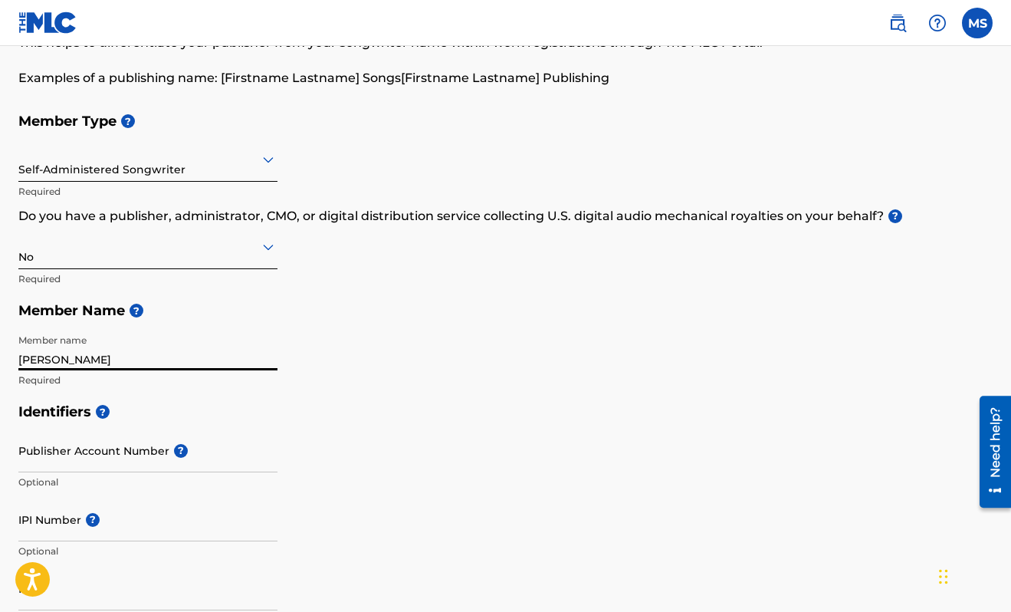
scroll to position [115, 0]
click at [442, 294] on h5 "Member Name ?" at bounding box center [505, 310] width 974 height 33
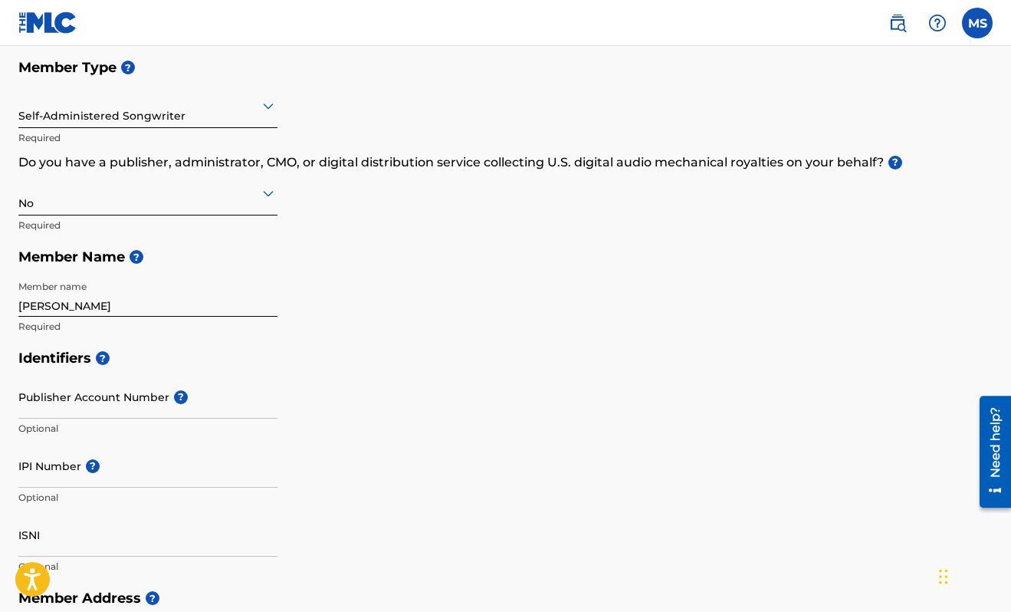
scroll to position [178, 0]
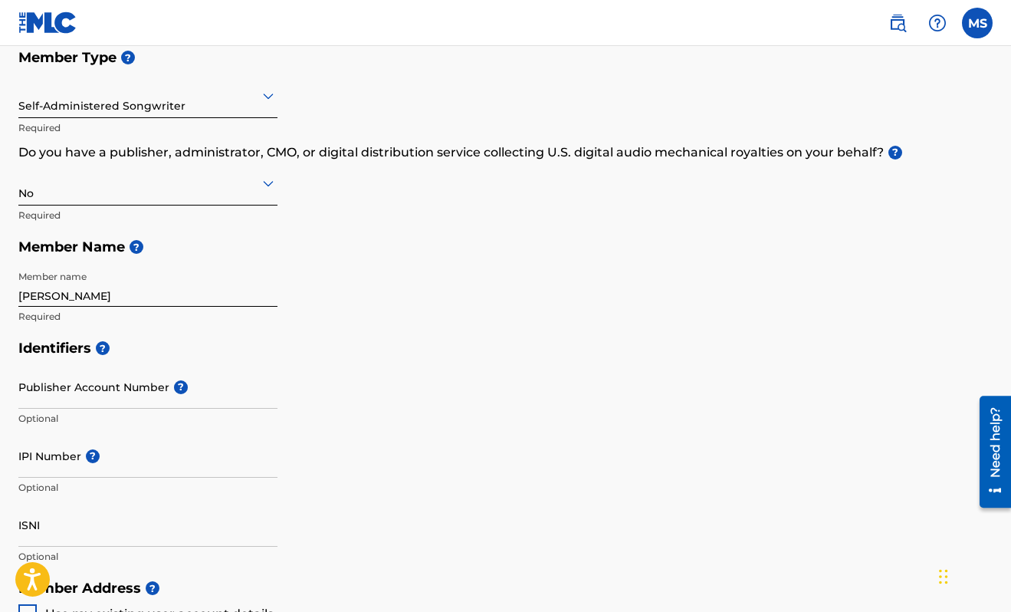
click at [504, 347] on h5 "Identifiers ?" at bounding box center [505, 348] width 974 height 33
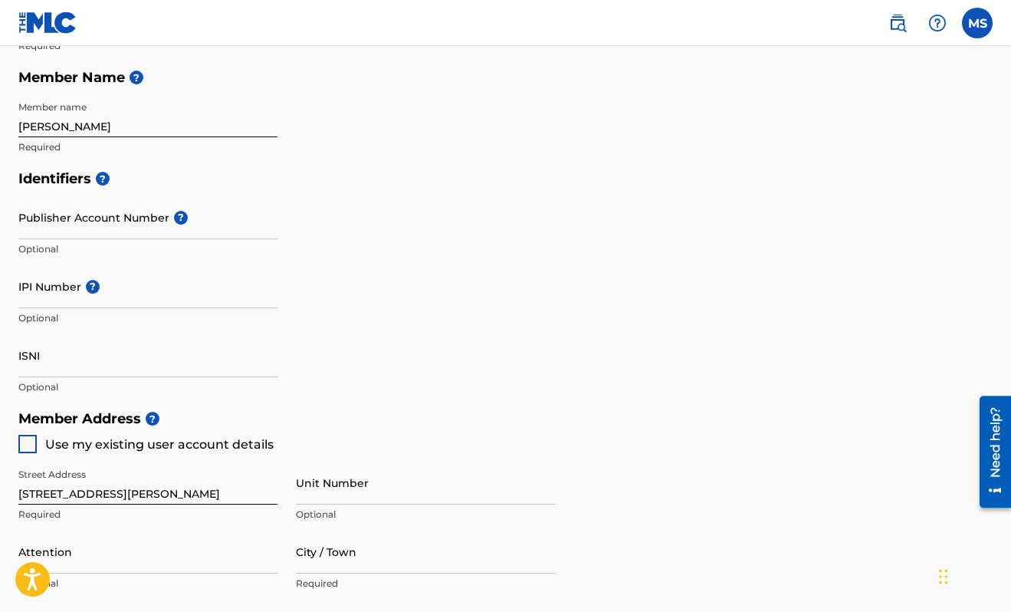
scroll to position [349, 0]
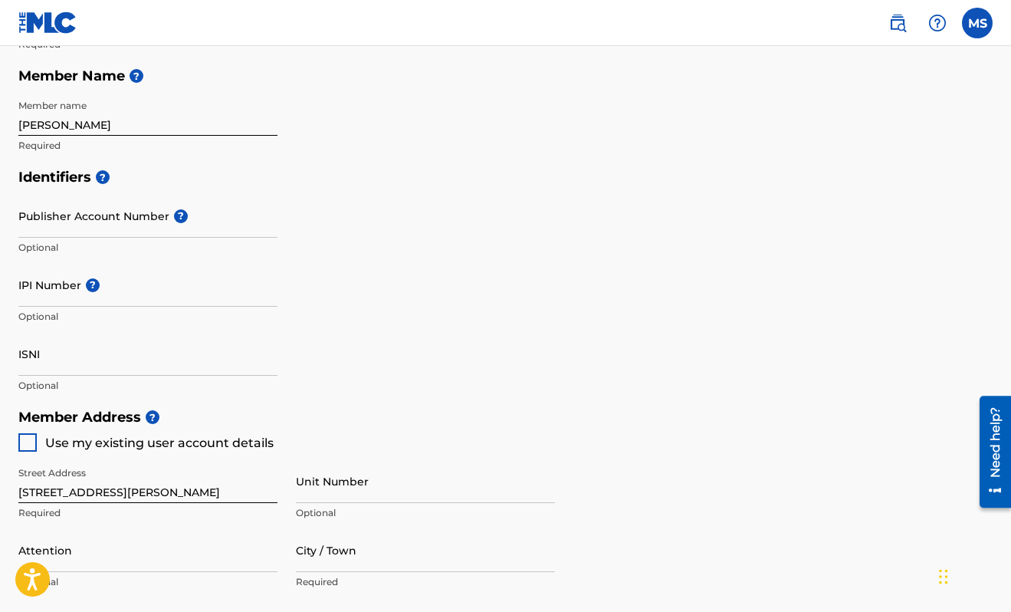
click at [29, 439] on div at bounding box center [27, 442] width 18 height 18
type input "[GEOGRAPHIC_DATA]"
type input "91364"
type input "818"
type input "9122114"
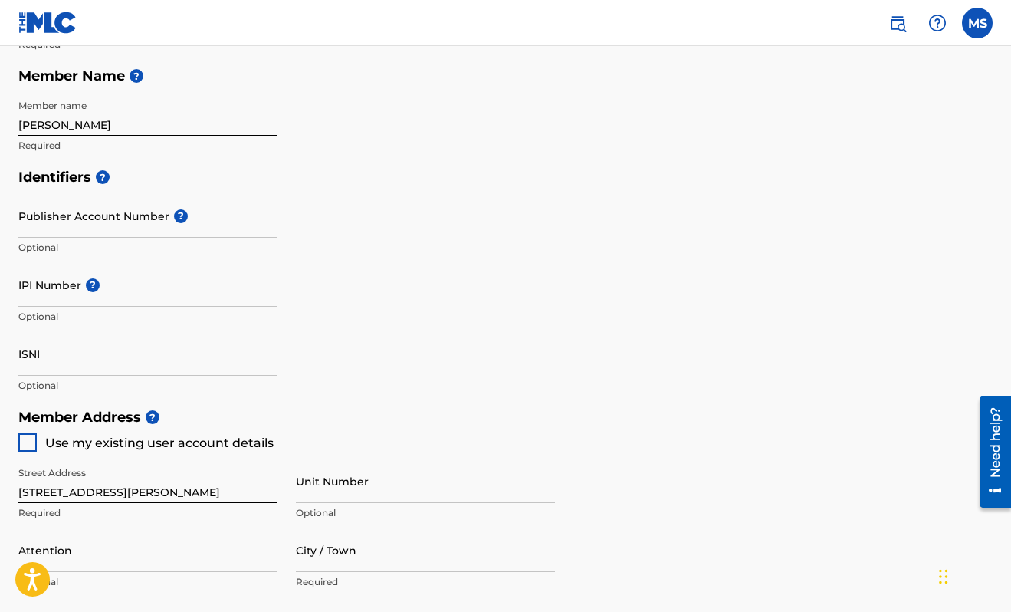
type input "[EMAIL_ADDRESS][DOMAIN_NAME]"
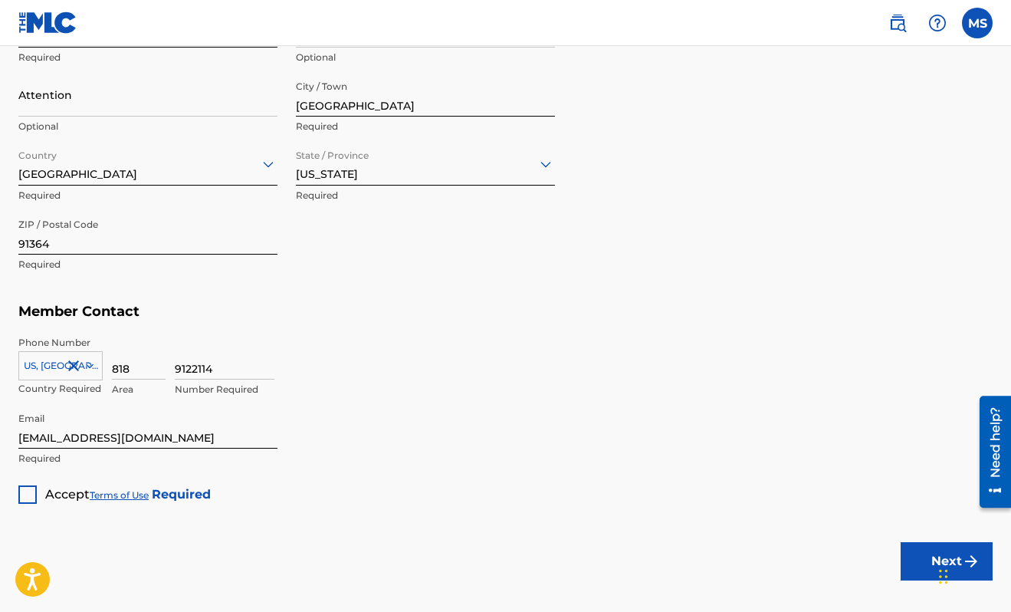
scroll to position [806, 0]
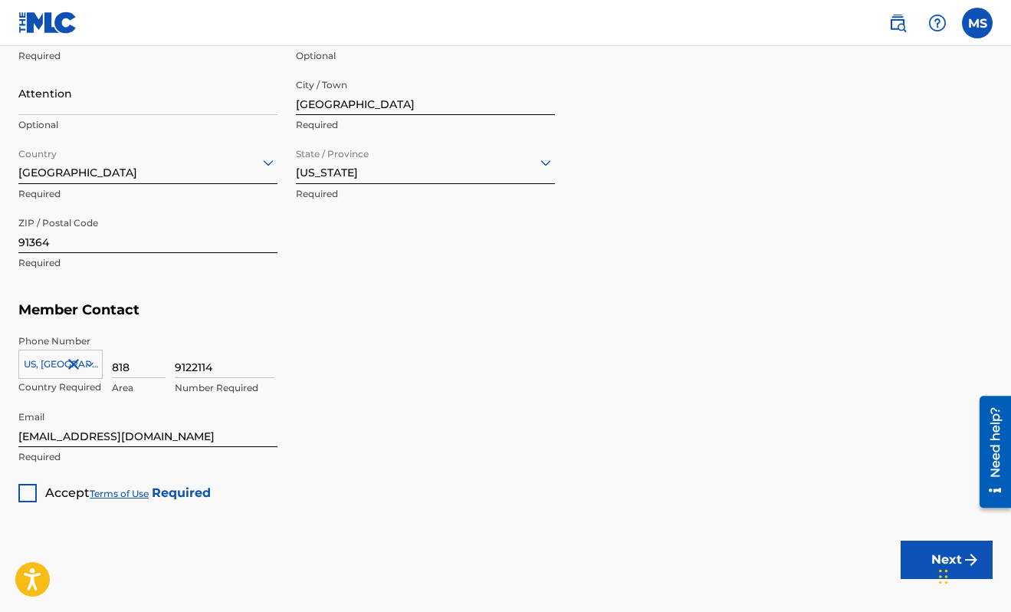
click at [24, 493] on div at bounding box center [27, 493] width 18 height 18
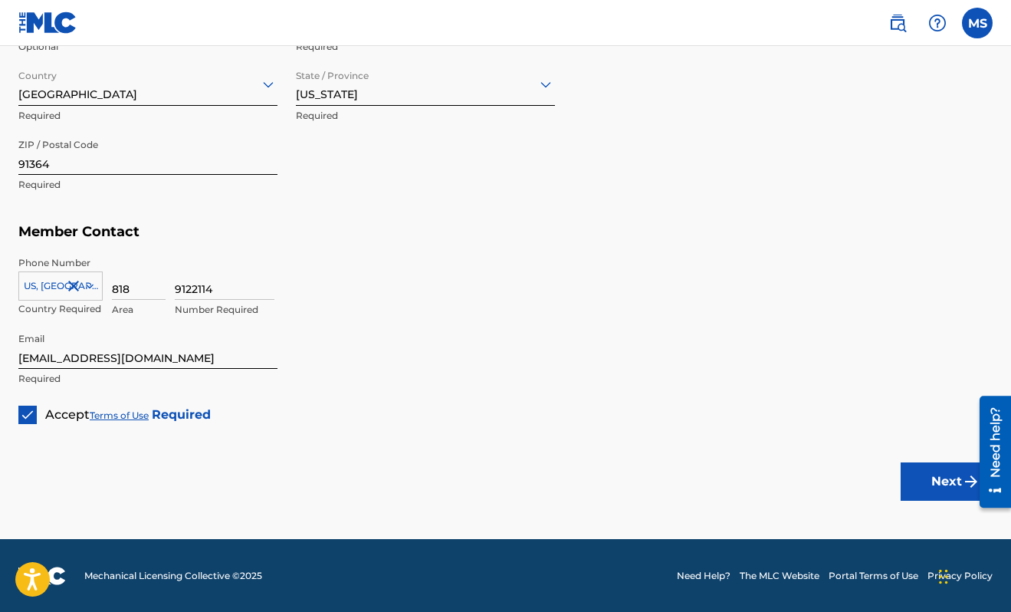
click at [948, 474] on button "Next" at bounding box center [947, 481] width 92 height 38
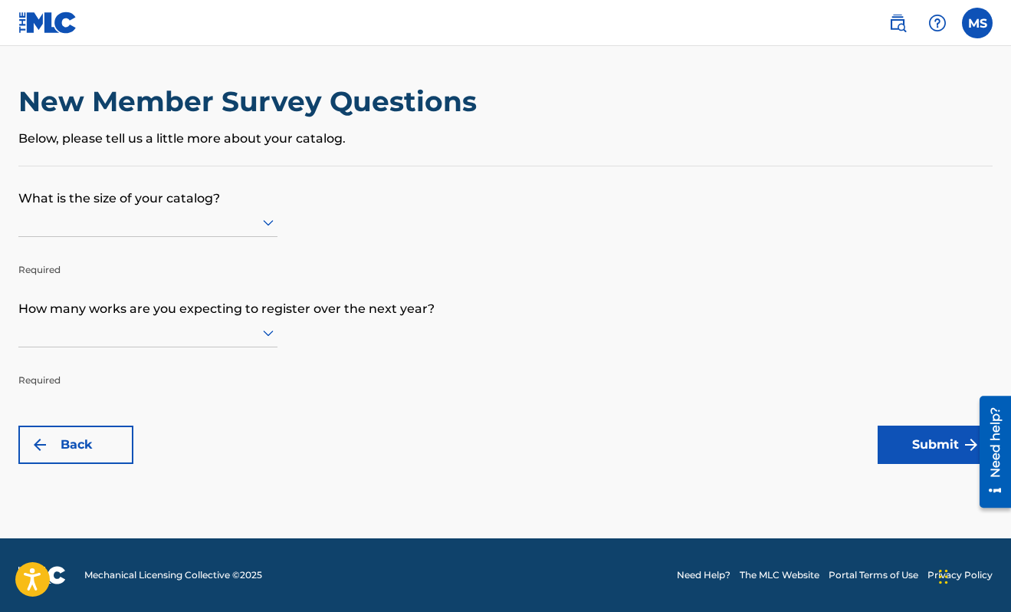
click at [266, 220] on icon at bounding box center [268, 222] width 18 height 18
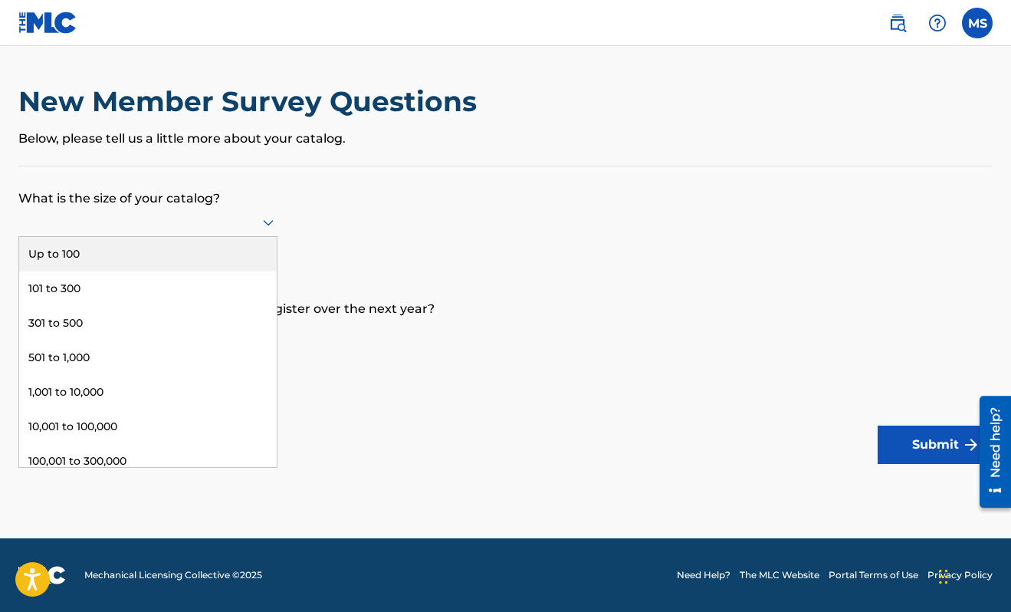
click at [373, 192] on p "What is the size of your catalog?" at bounding box center [505, 186] width 974 height 41
click at [231, 218] on div at bounding box center [147, 221] width 259 height 19
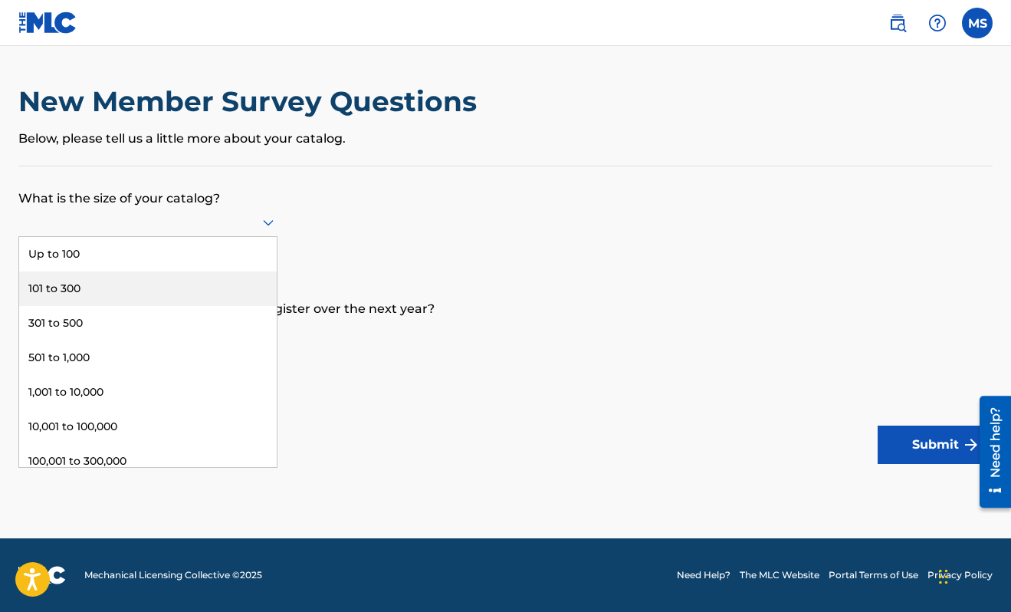
click at [132, 283] on div "101 to 300" at bounding box center [148, 288] width 258 height 35
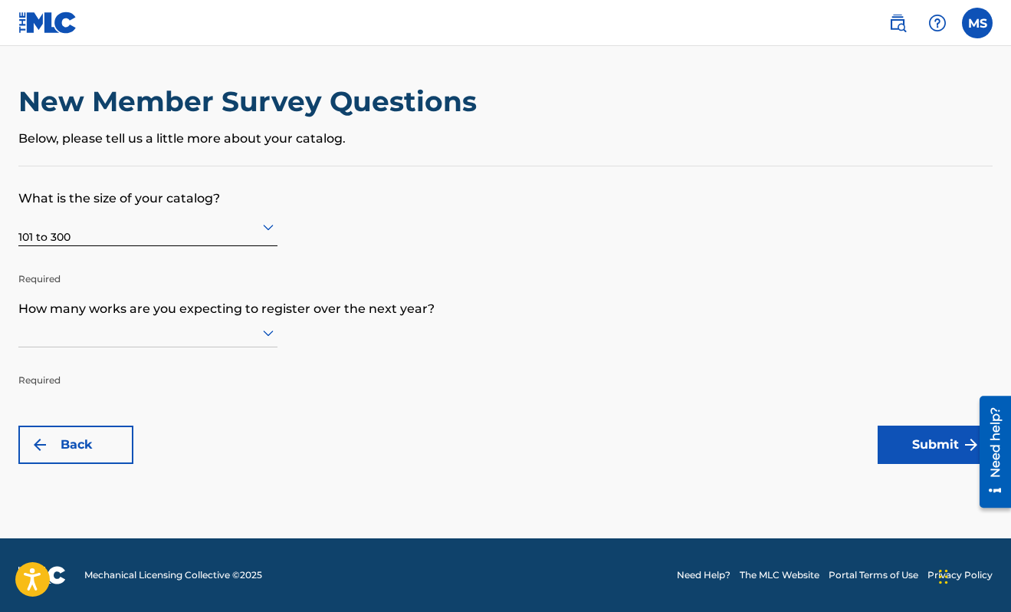
click at [265, 332] on icon at bounding box center [268, 333] width 11 height 6
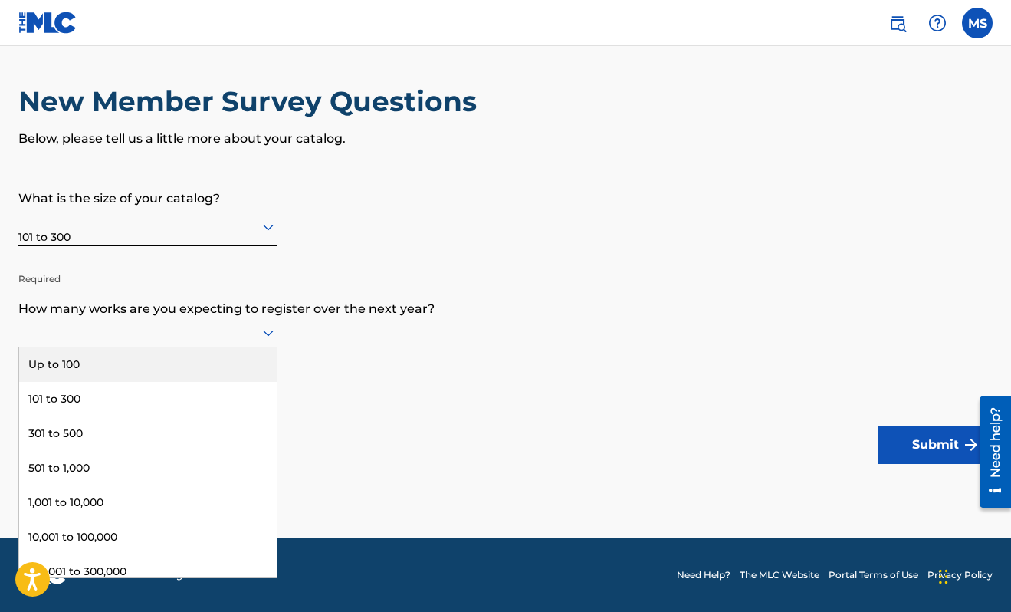
click at [241, 355] on div "Up to 100" at bounding box center [148, 364] width 258 height 35
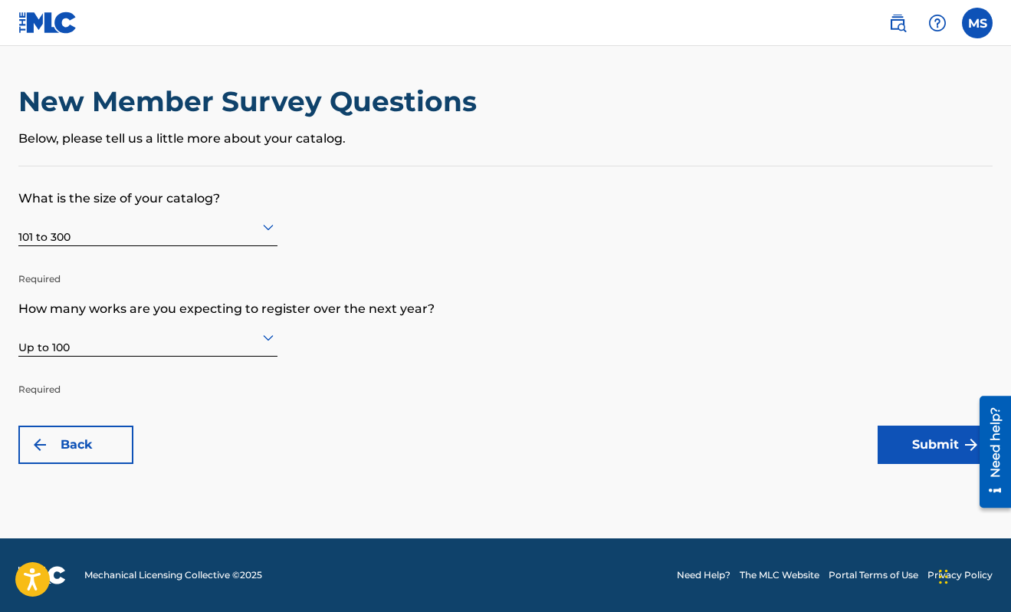
click at [914, 446] on button "Submit" at bounding box center [935, 445] width 115 height 38
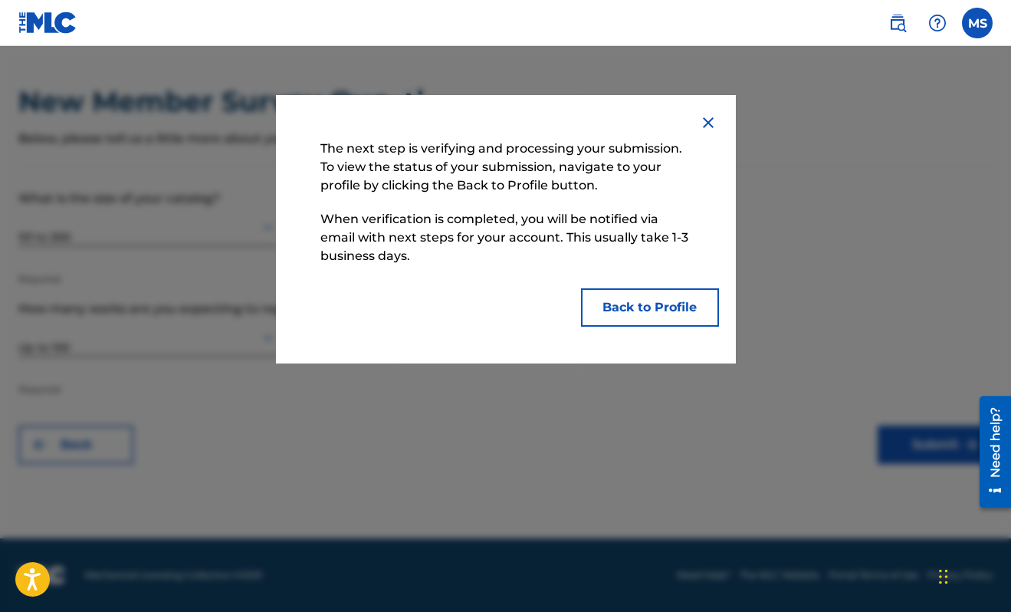
click at [682, 307] on button "Back to Profile" at bounding box center [650, 307] width 138 height 38
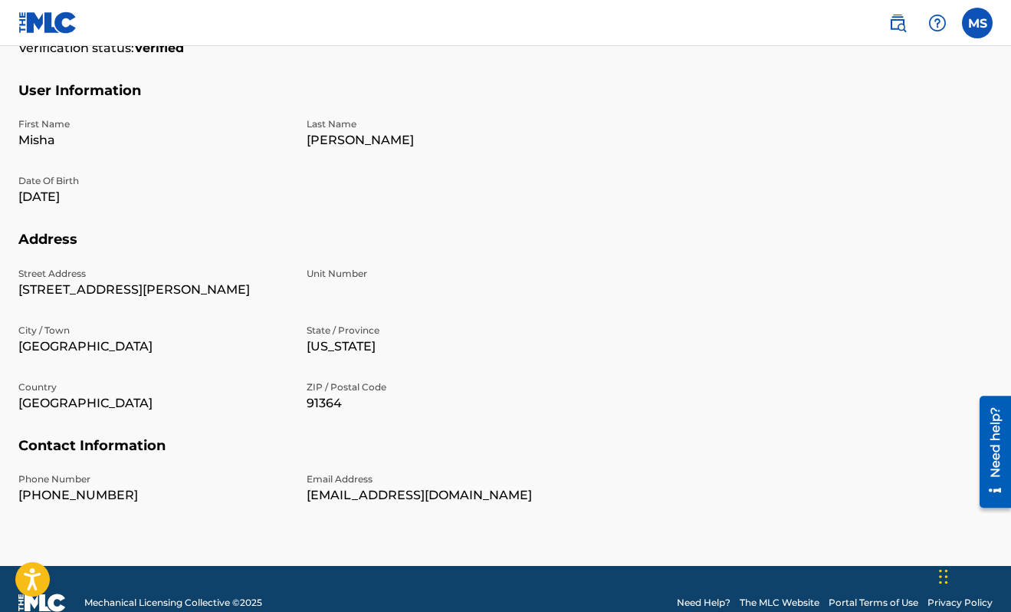
scroll to position [420, 0]
